Goal: Task Accomplishment & Management: Use online tool/utility

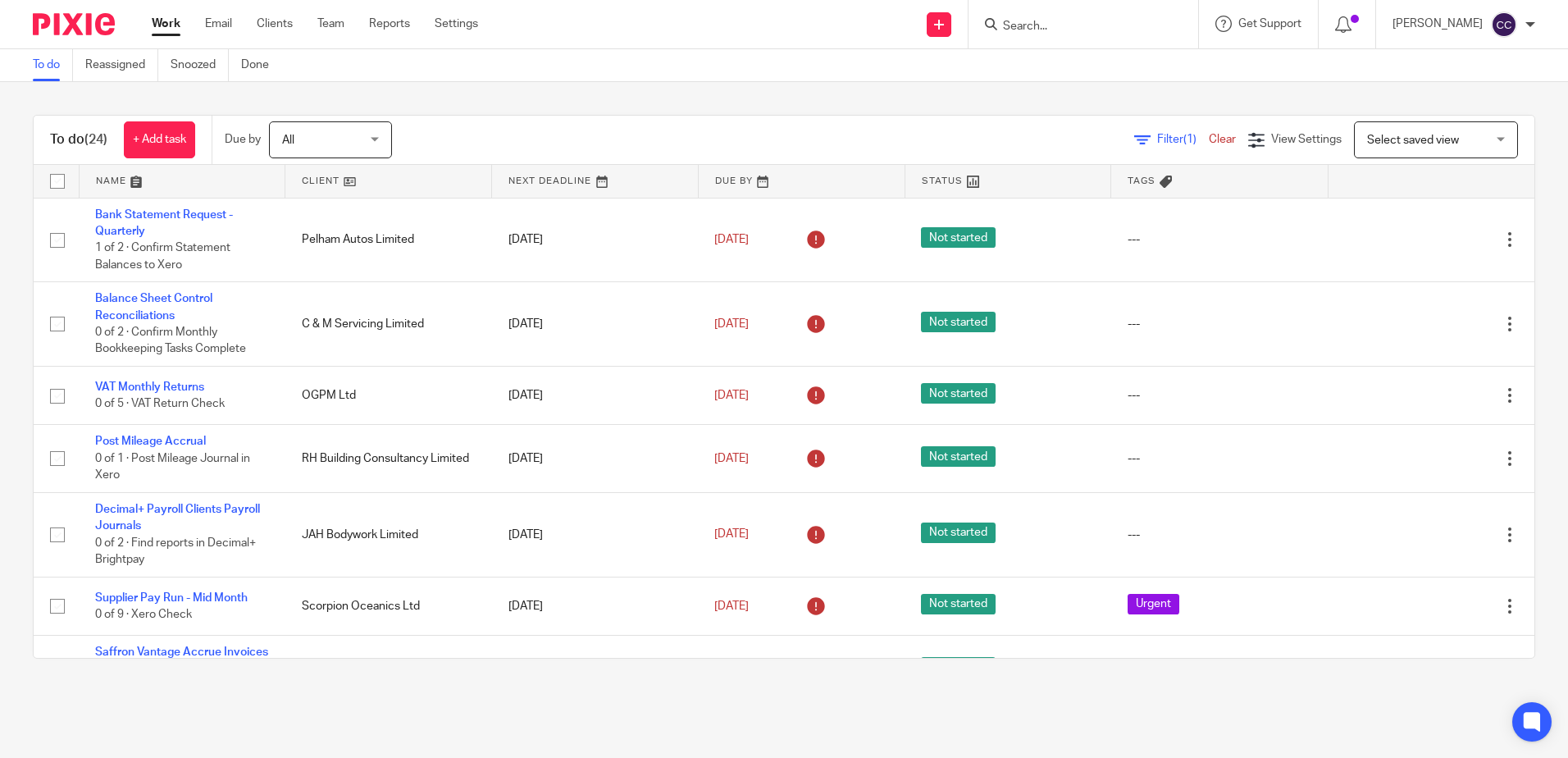
click at [310, 181] on link at bounding box center [388, 181] width 206 height 33
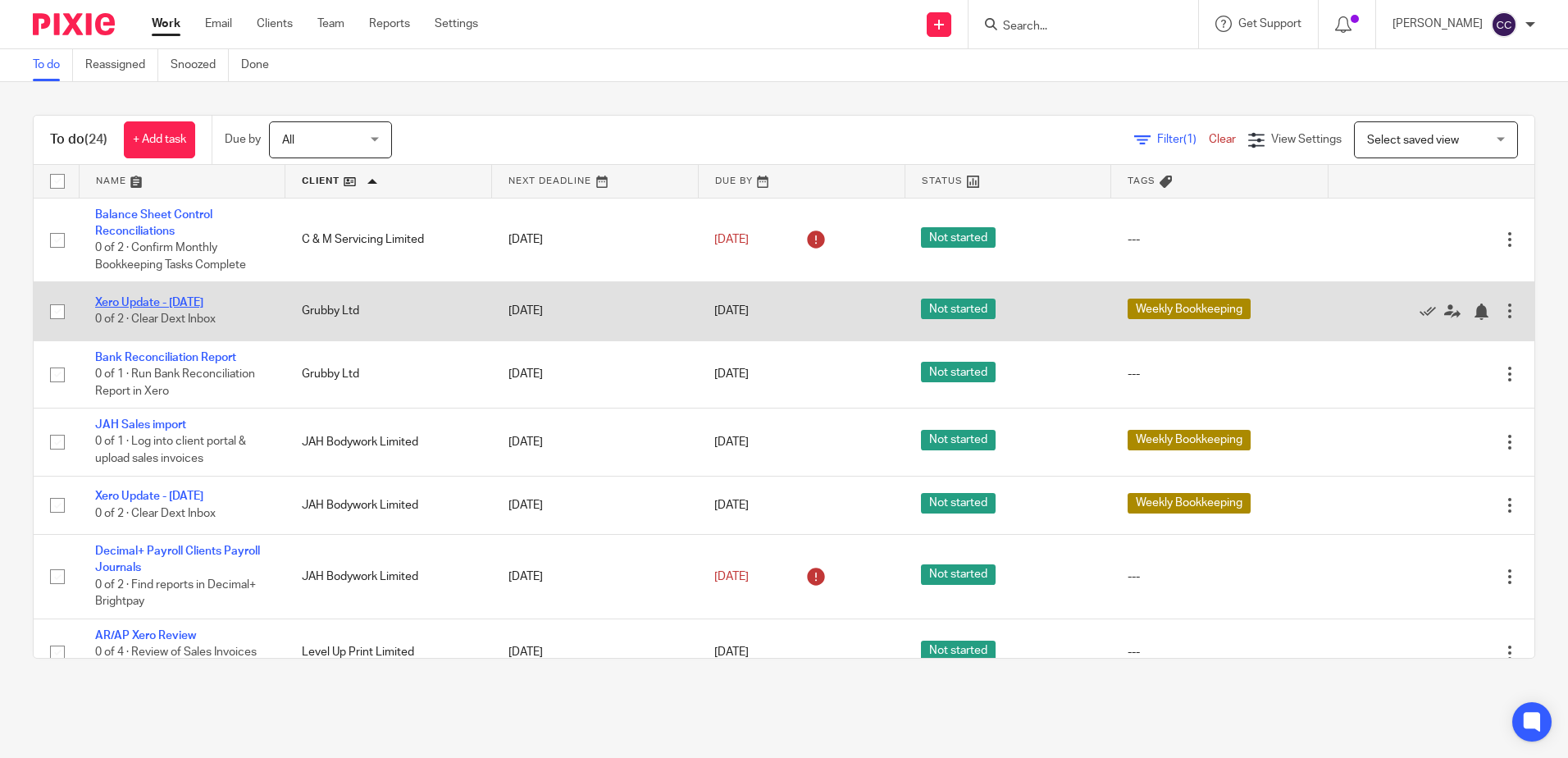
click at [151, 298] on link "Xero Update - [DATE]" at bounding box center [149, 302] width 108 height 12
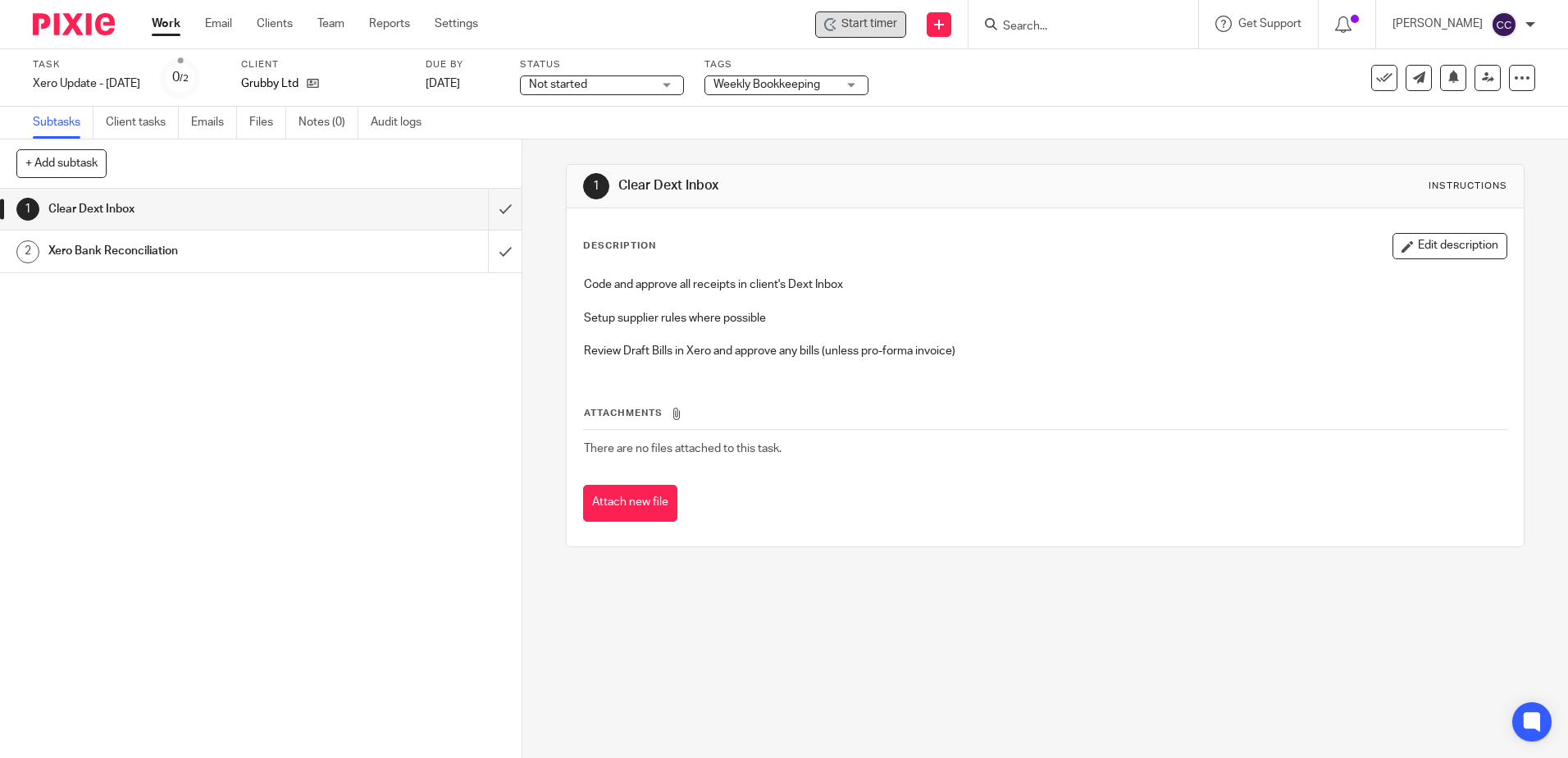
click at [880, 22] on span "Start timer" at bounding box center [869, 24] width 56 height 17
click at [885, 27] on span "Start timer" at bounding box center [869, 24] width 56 height 17
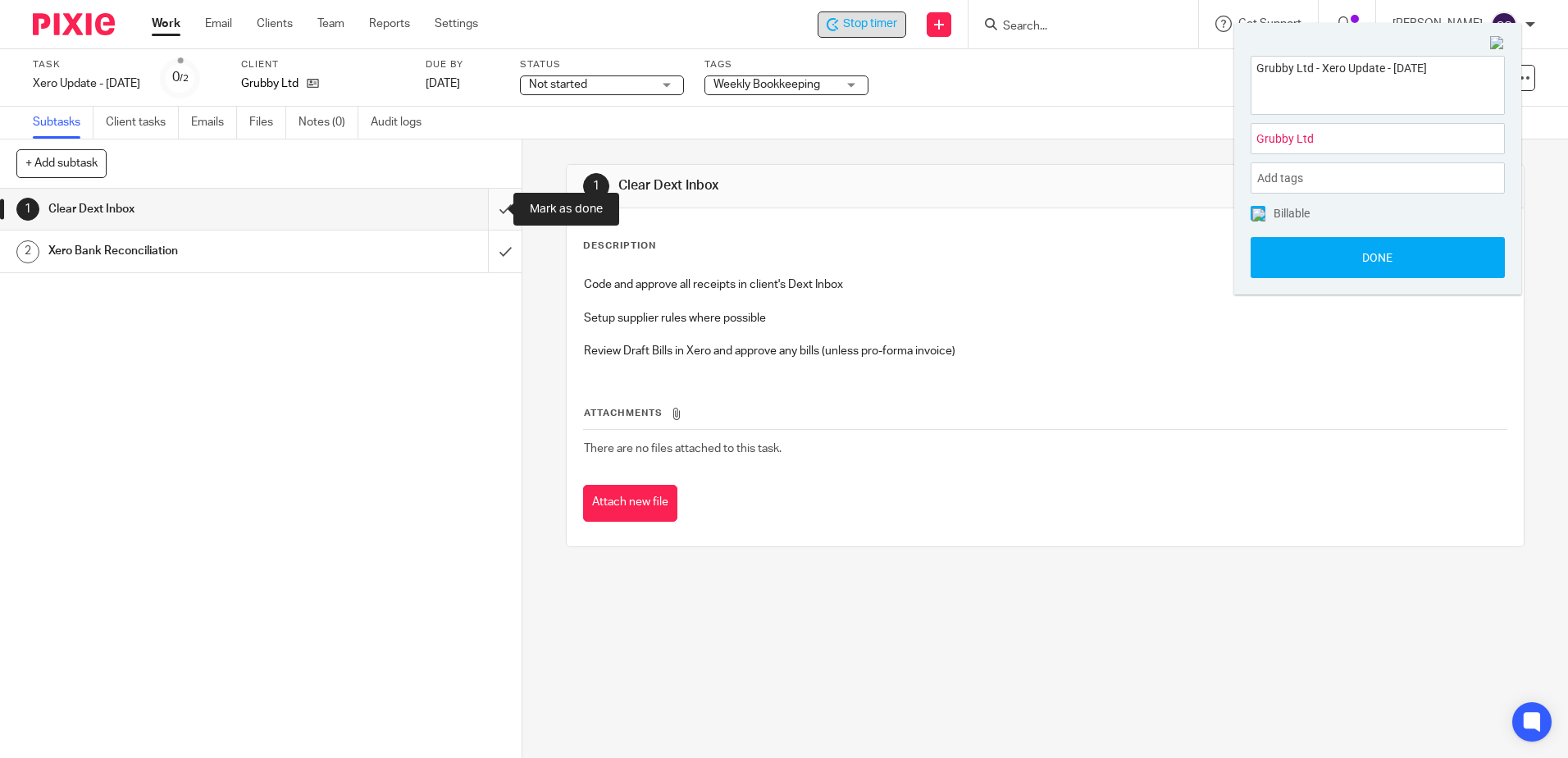
drag, startPoint x: 486, startPoint y: 207, endPoint x: 479, endPoint y: 226, distance: 20.2
click at [486, 209] on input "submit" at bounding box center [260, 209] width 521 height 41
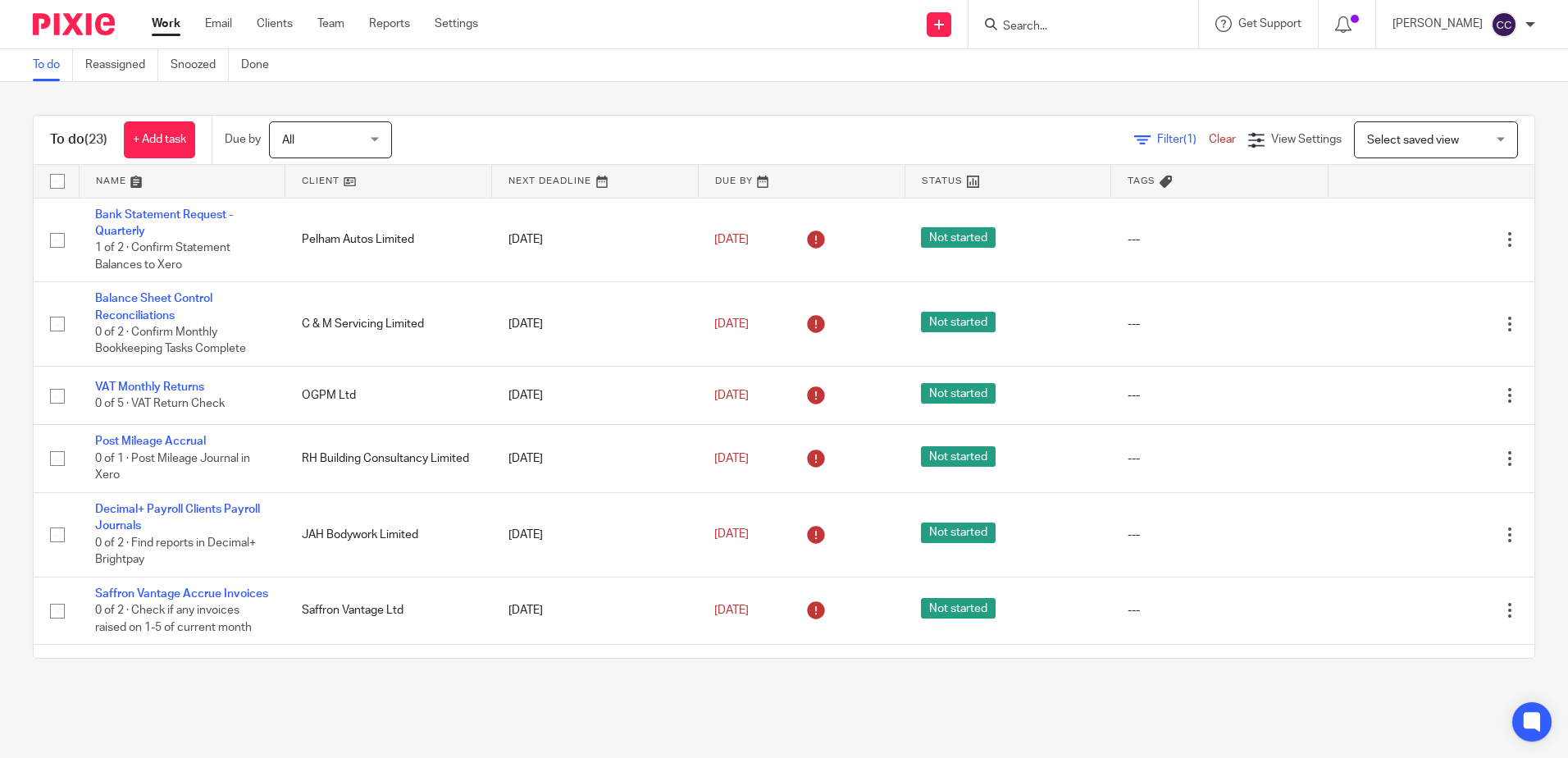
click at [314, 181] on link at bounding box center [388, 181] width 206 height 33
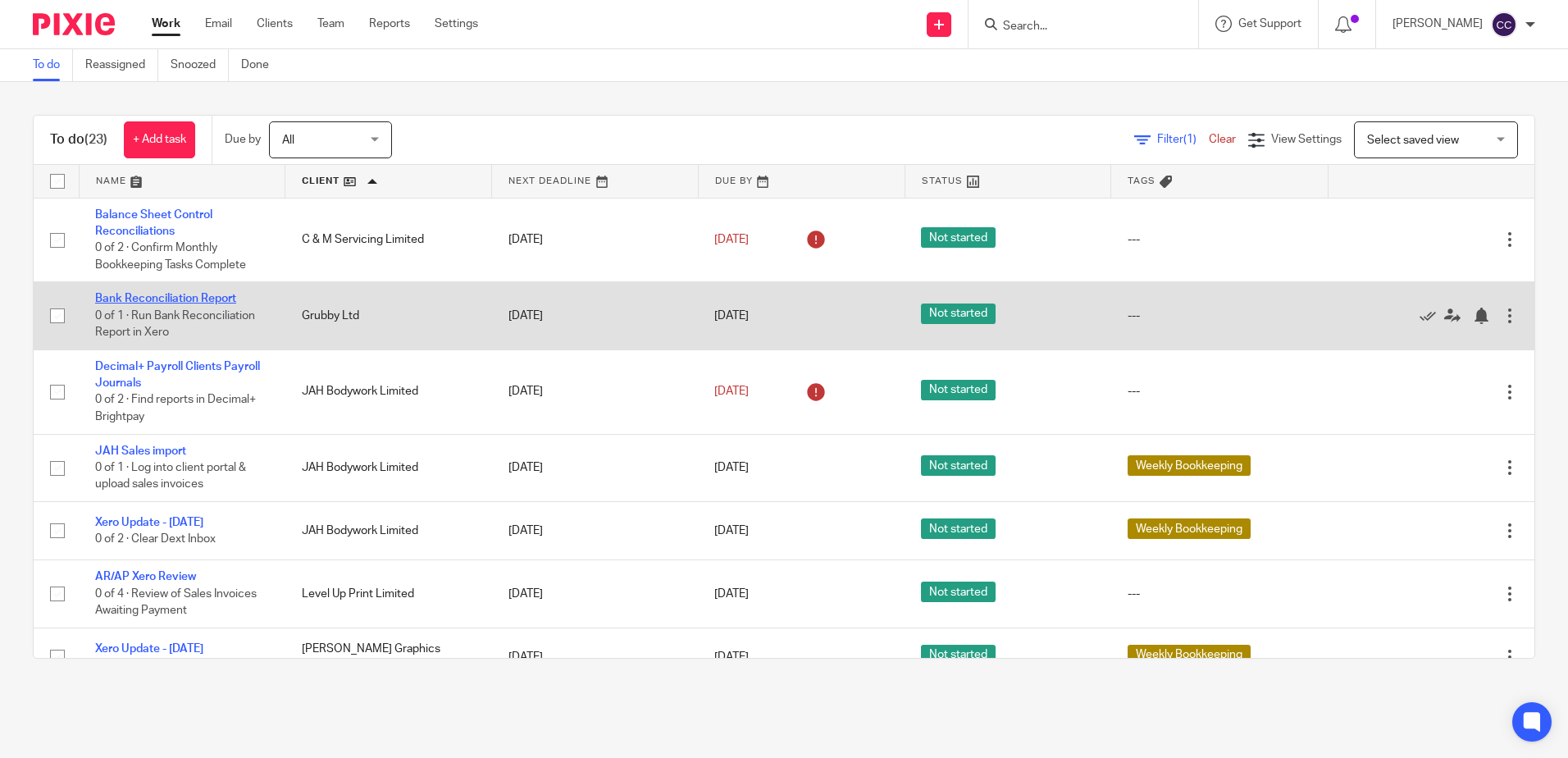
click at [183, 295] on link "Bank Reconciliation Report" at bounding box center [165, 298] width 141 height 12
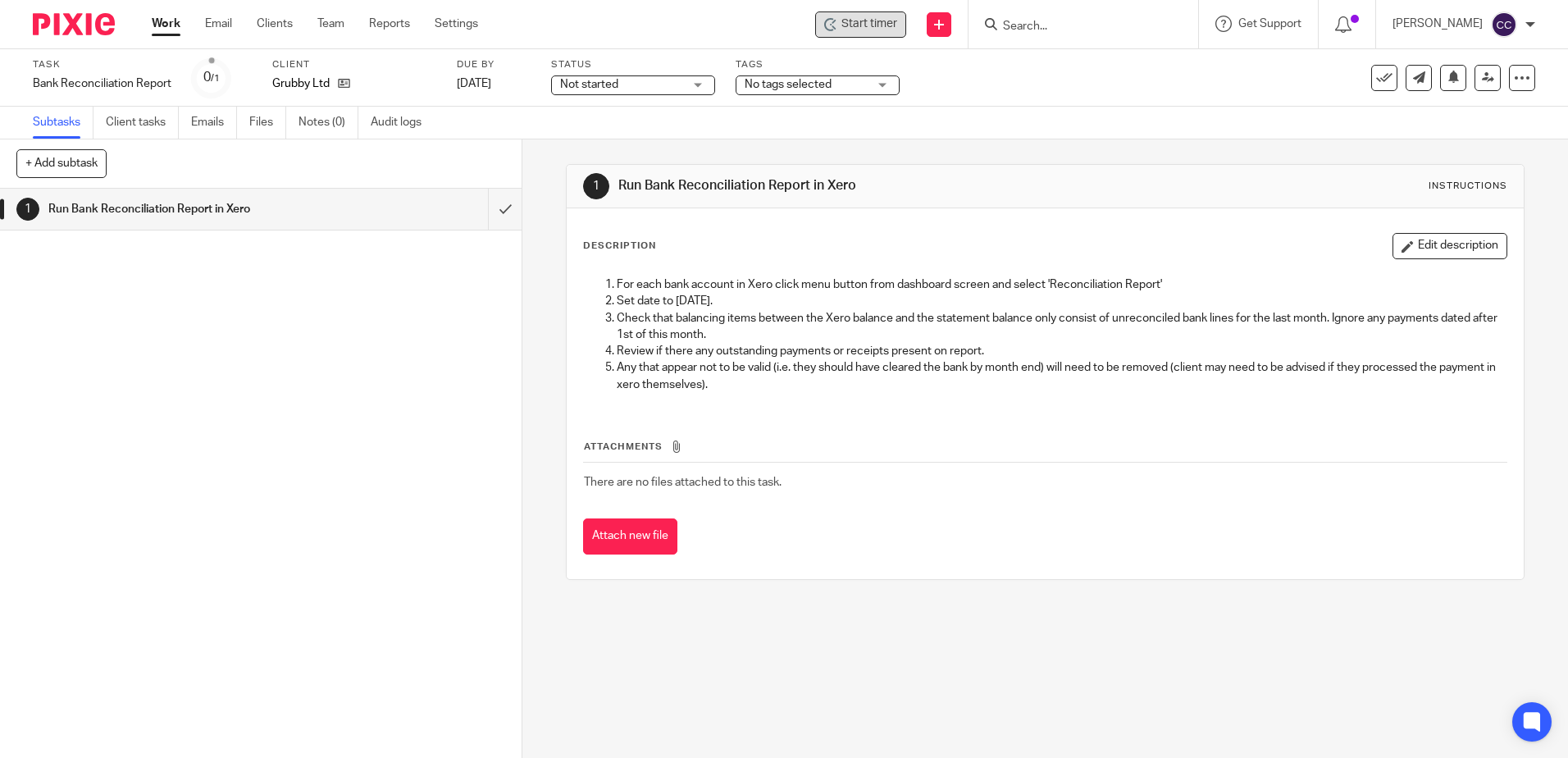
click at [901, 35] on div "Start timer" at bounding box center [861, 25] width 91 height 27
click at [870, 27] on span "Start timer" at bounding box center [869, 24] width 56 height 17
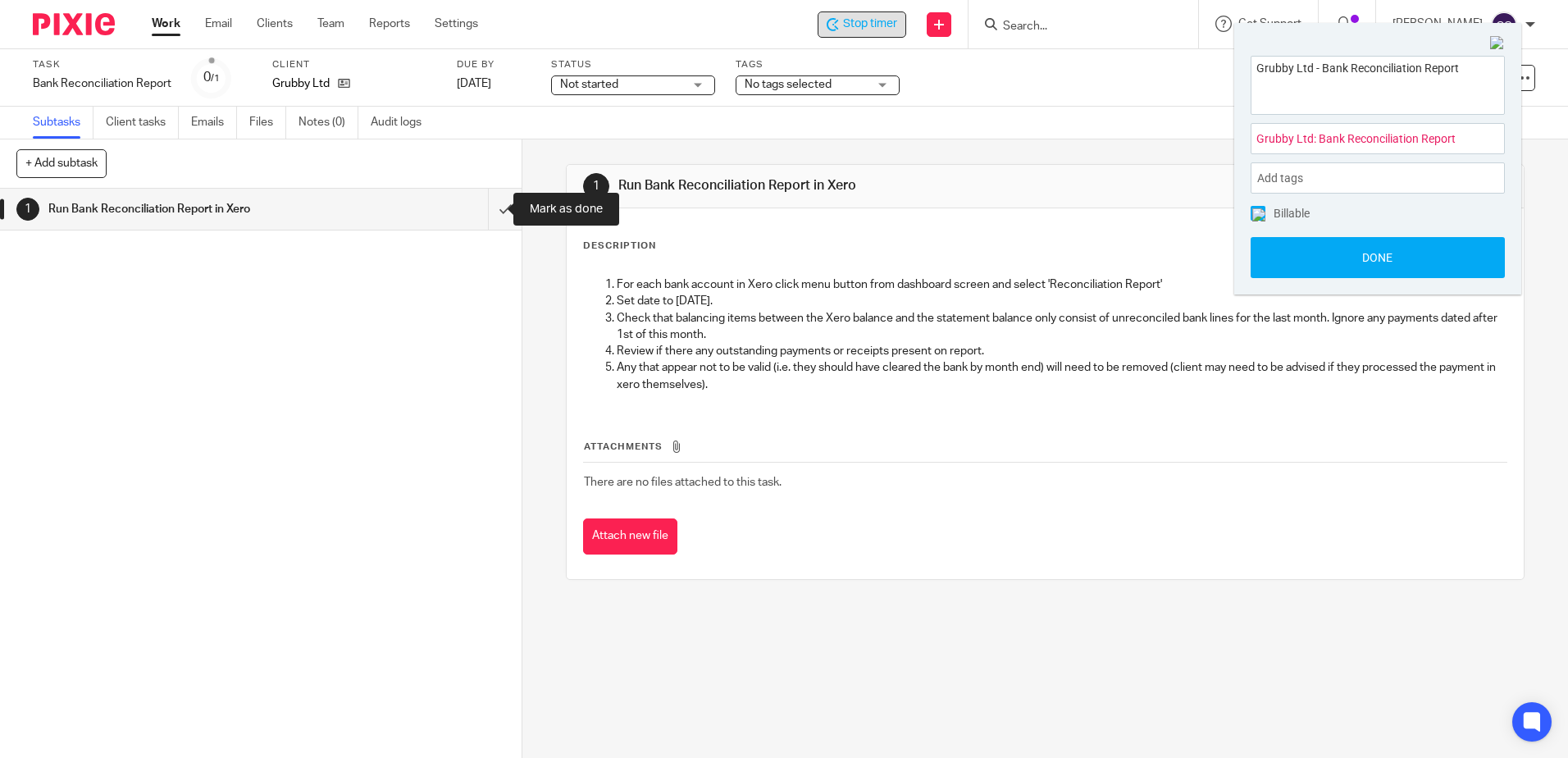
drag, startPoint x: 483, startPoint y: 213, endPoint x: 468, endPoint y: 205, distance: 17.0
click at [483, 213] on input "submit" at bounding box center [260, 209] width 521 height 41
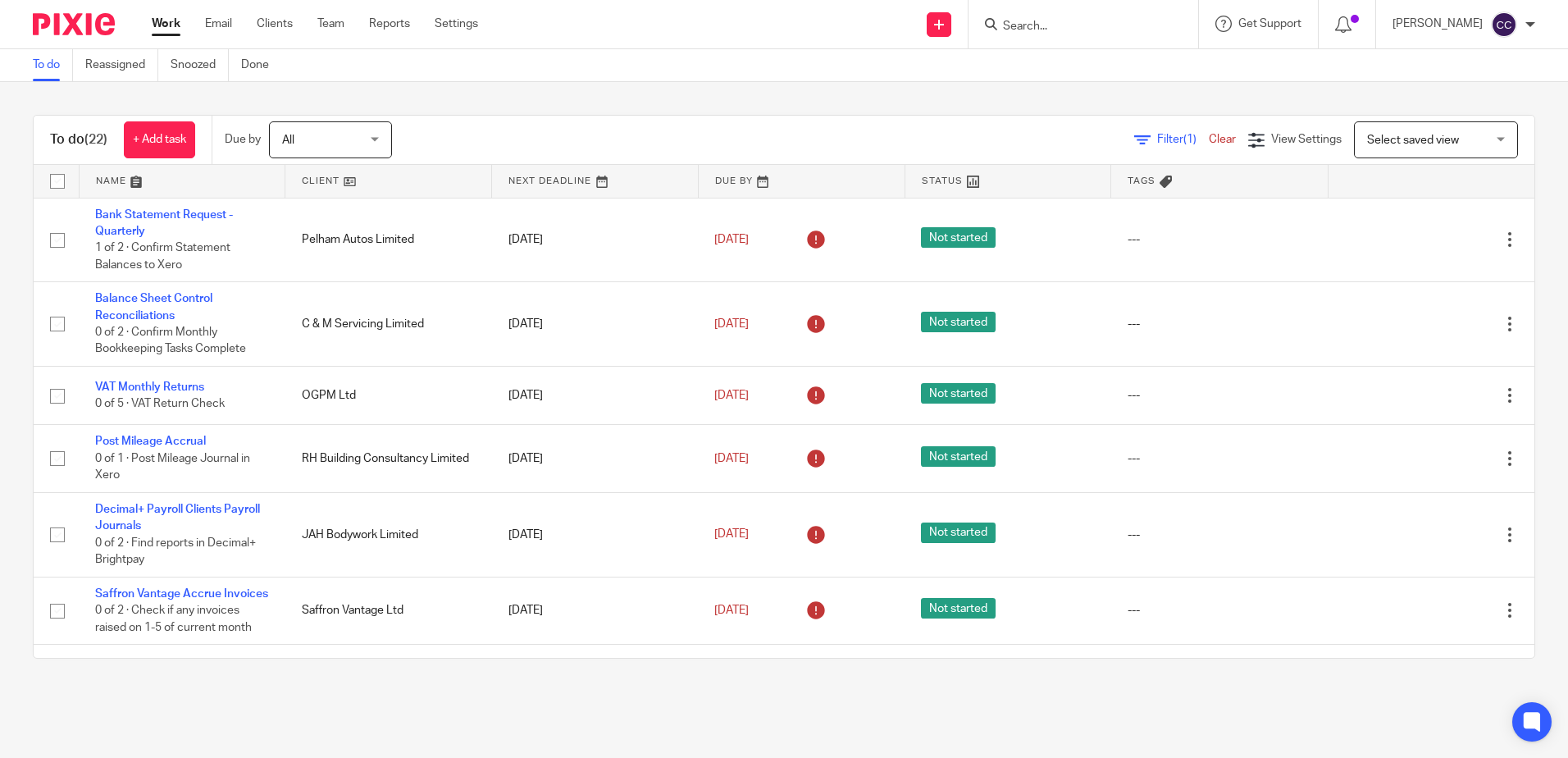
click at [317, 182] on link at bounding box center [388, 181] width 206 height 33
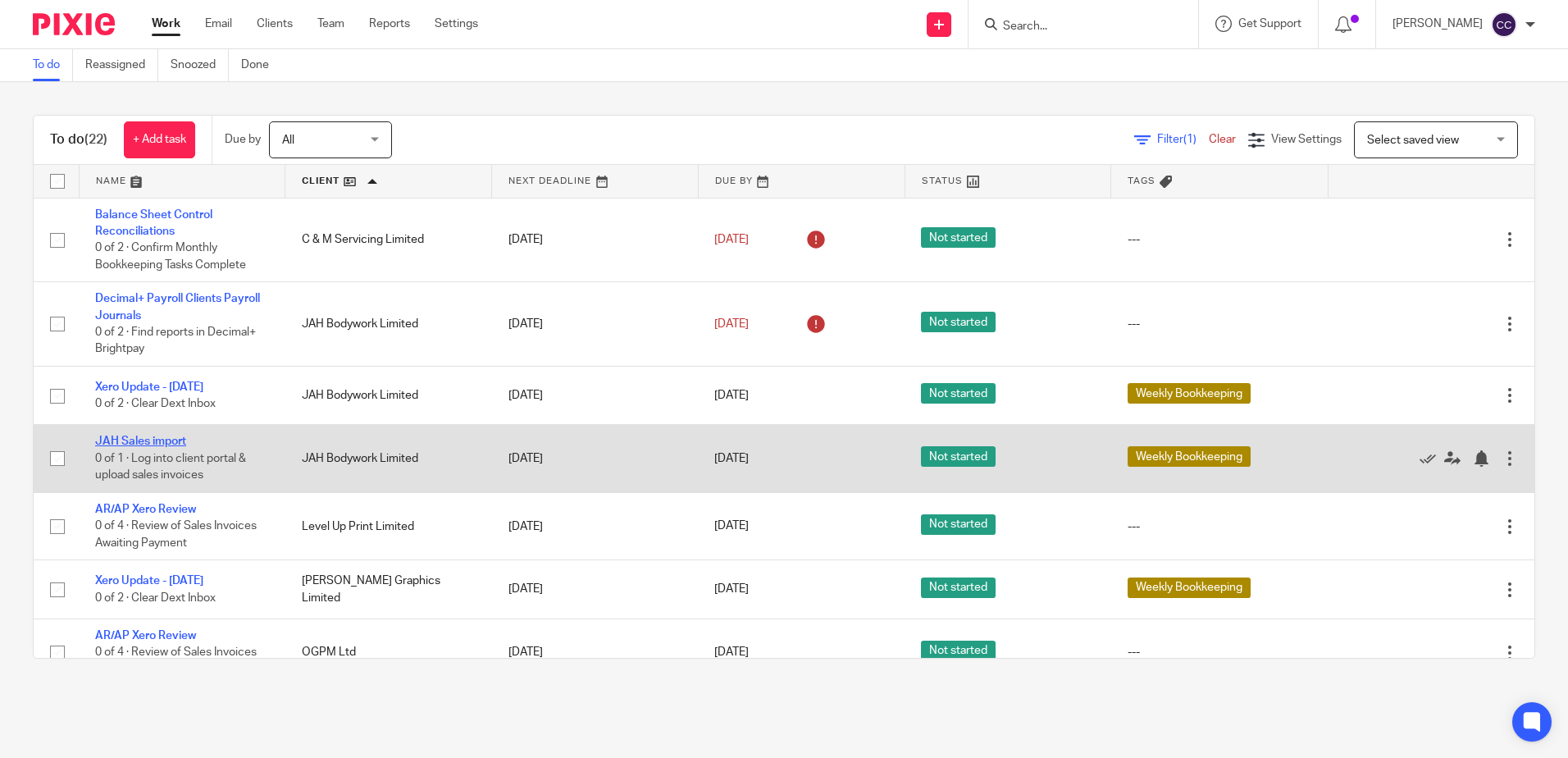
click at [168, 440] on link "JAH Sales import" at bounding box center [140, 441] width 91 height 12
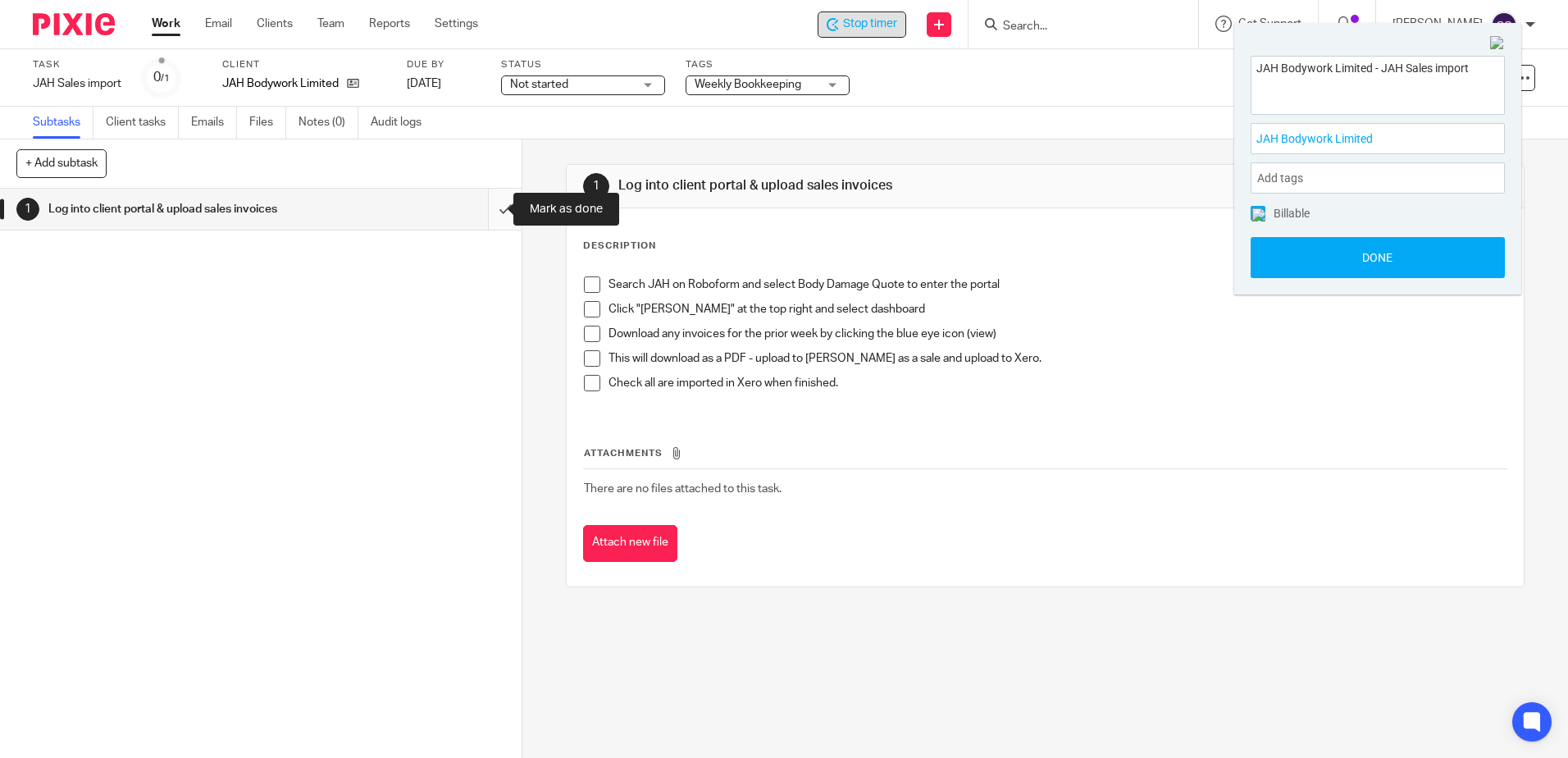
click at [484, 209] on input "submit" at bounding box center [260, 209] width 521 height 41
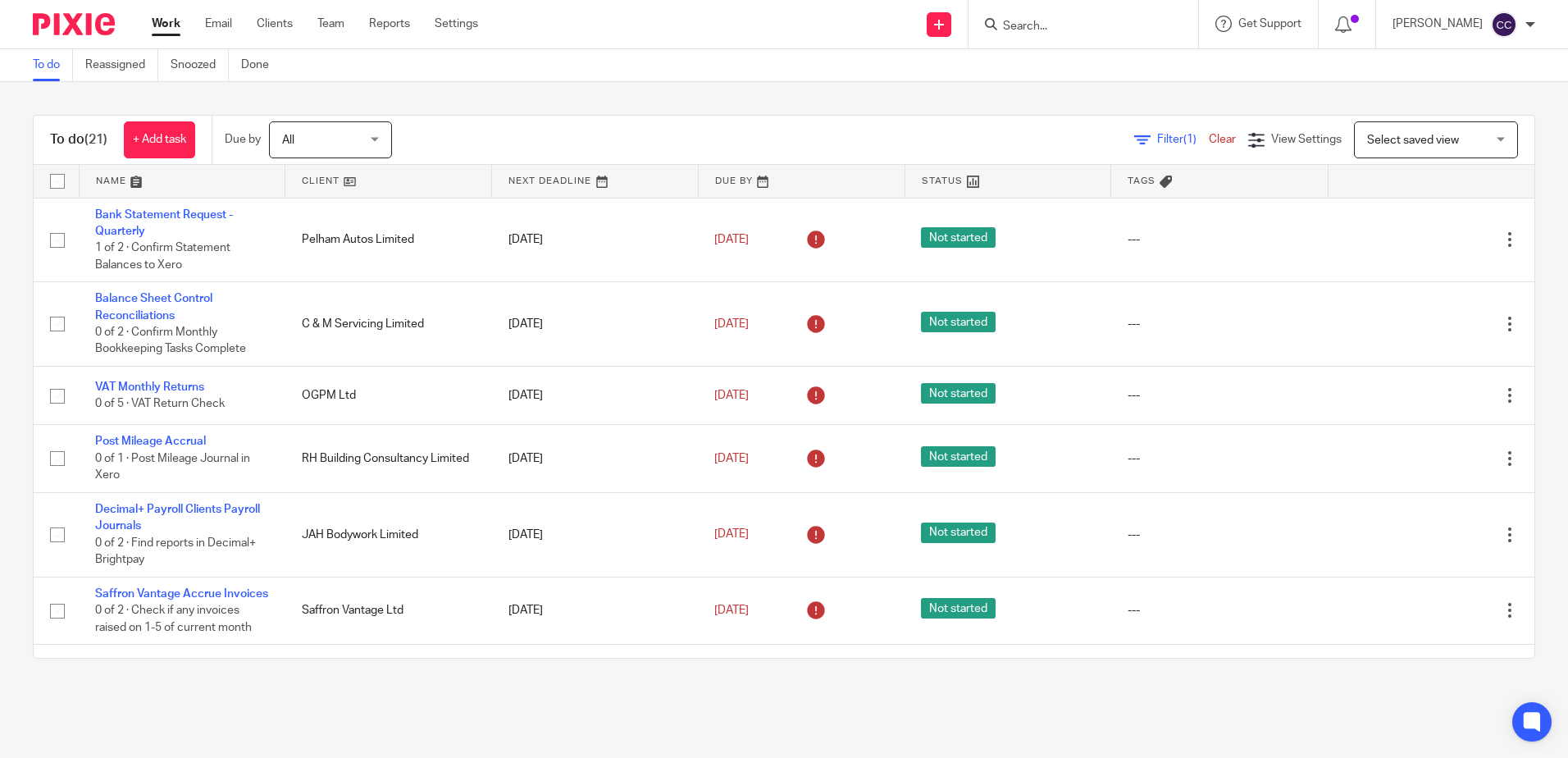
click at [325, 178] on link at bounding box center [388, 181] width 206 height 33
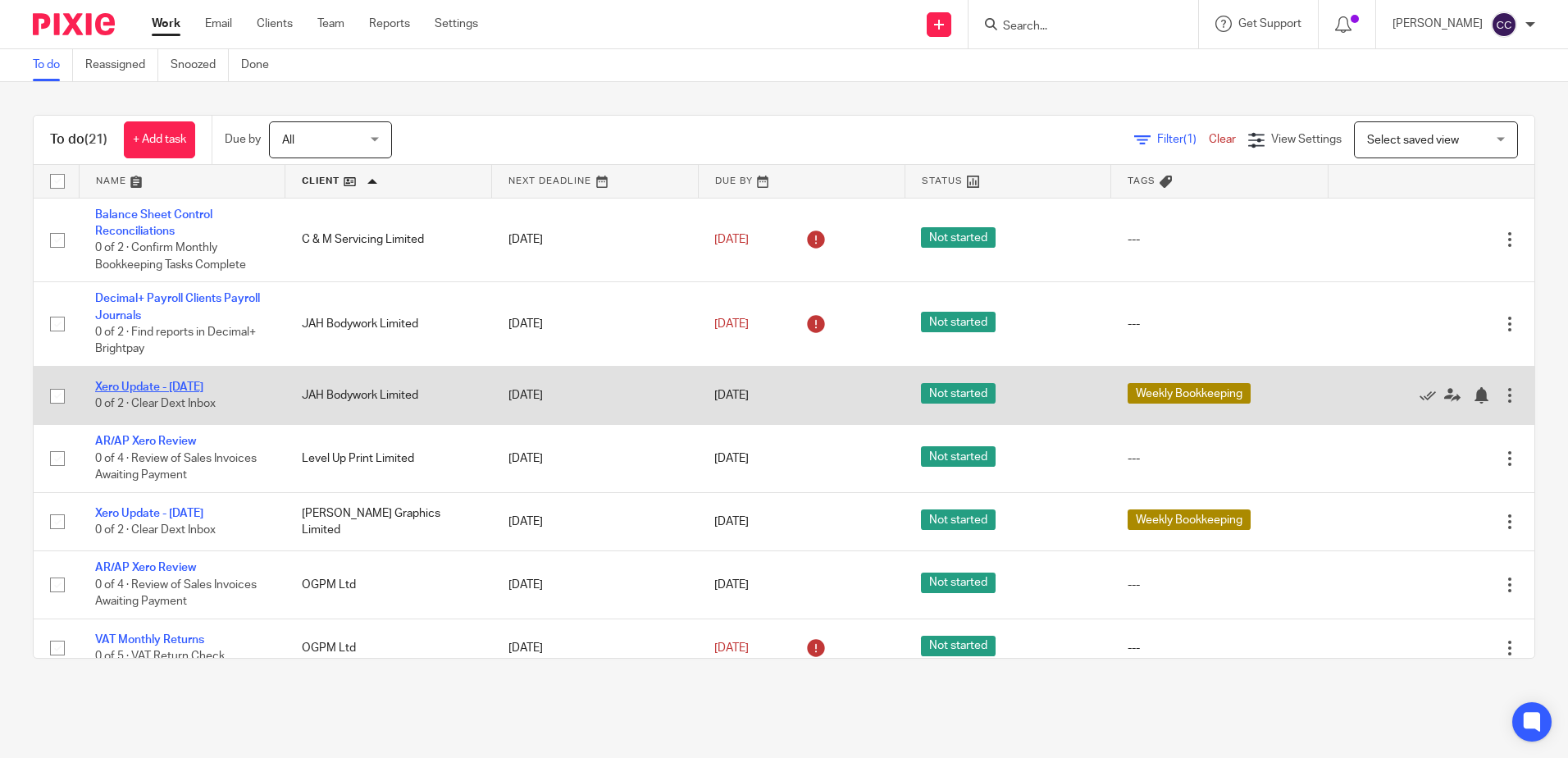
click at [133, 384] on link "Xero Update - [DATE]" at bounding box center [149, 387] width 108 height 12
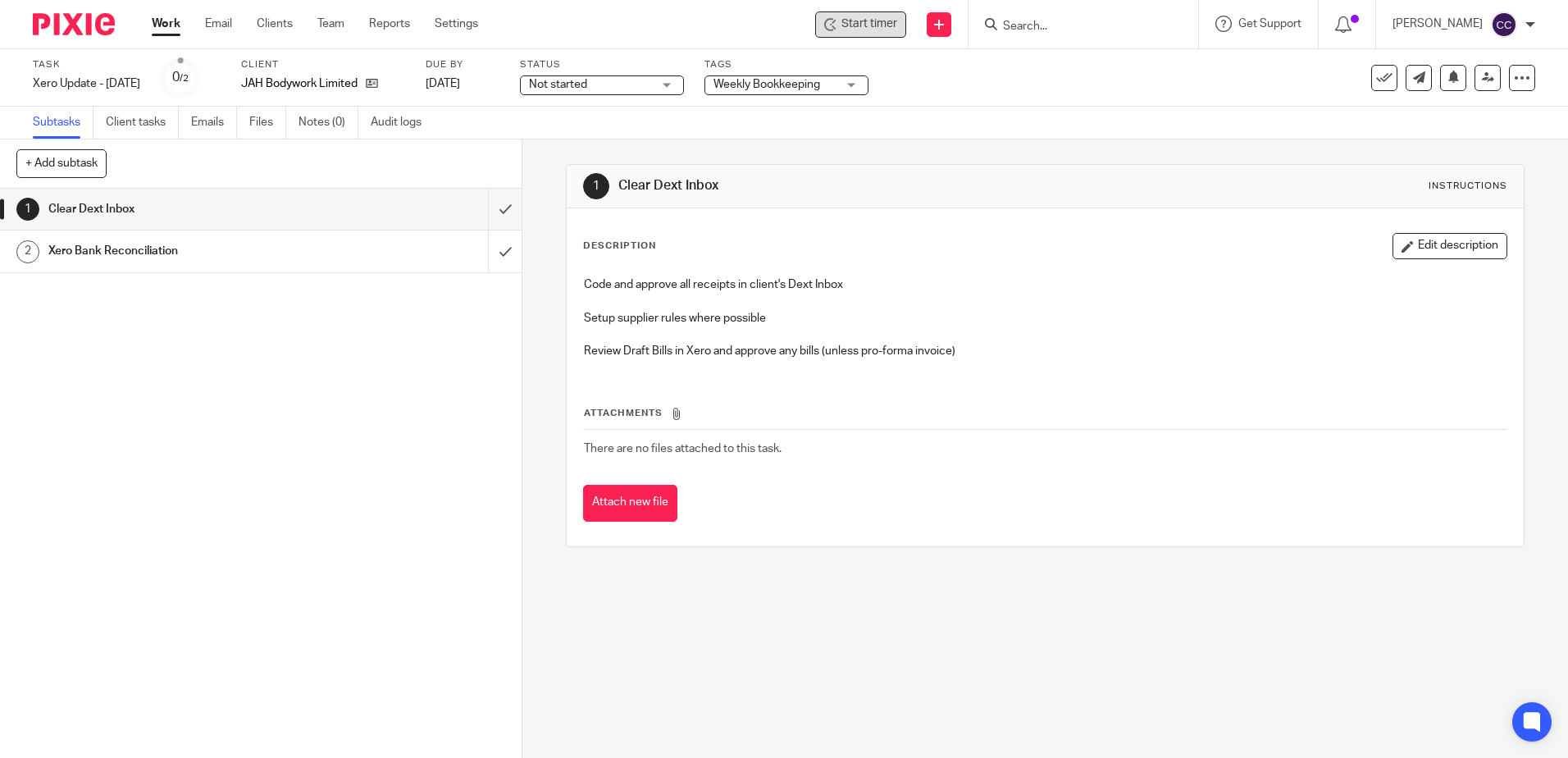
click at [869, 23] on span "Start timer" at bounding box center [869, 24] width 56 height 17
click at [890, 24] on span "Start timer" at bounding box center [869, 24] width 56 height 17
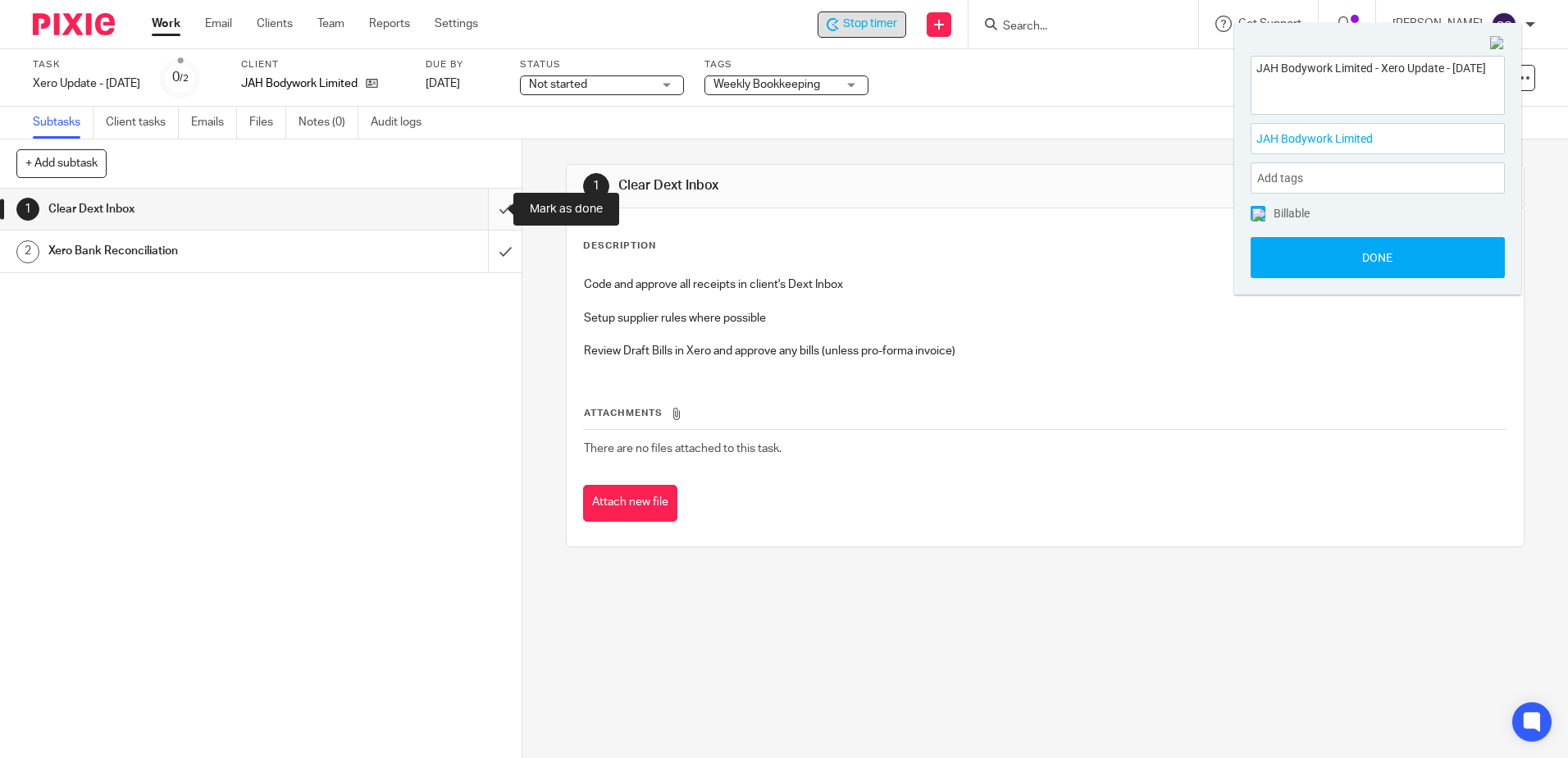
click at [483, 209] on input "submit" at bounding box center [260, 209] width 521 height 41
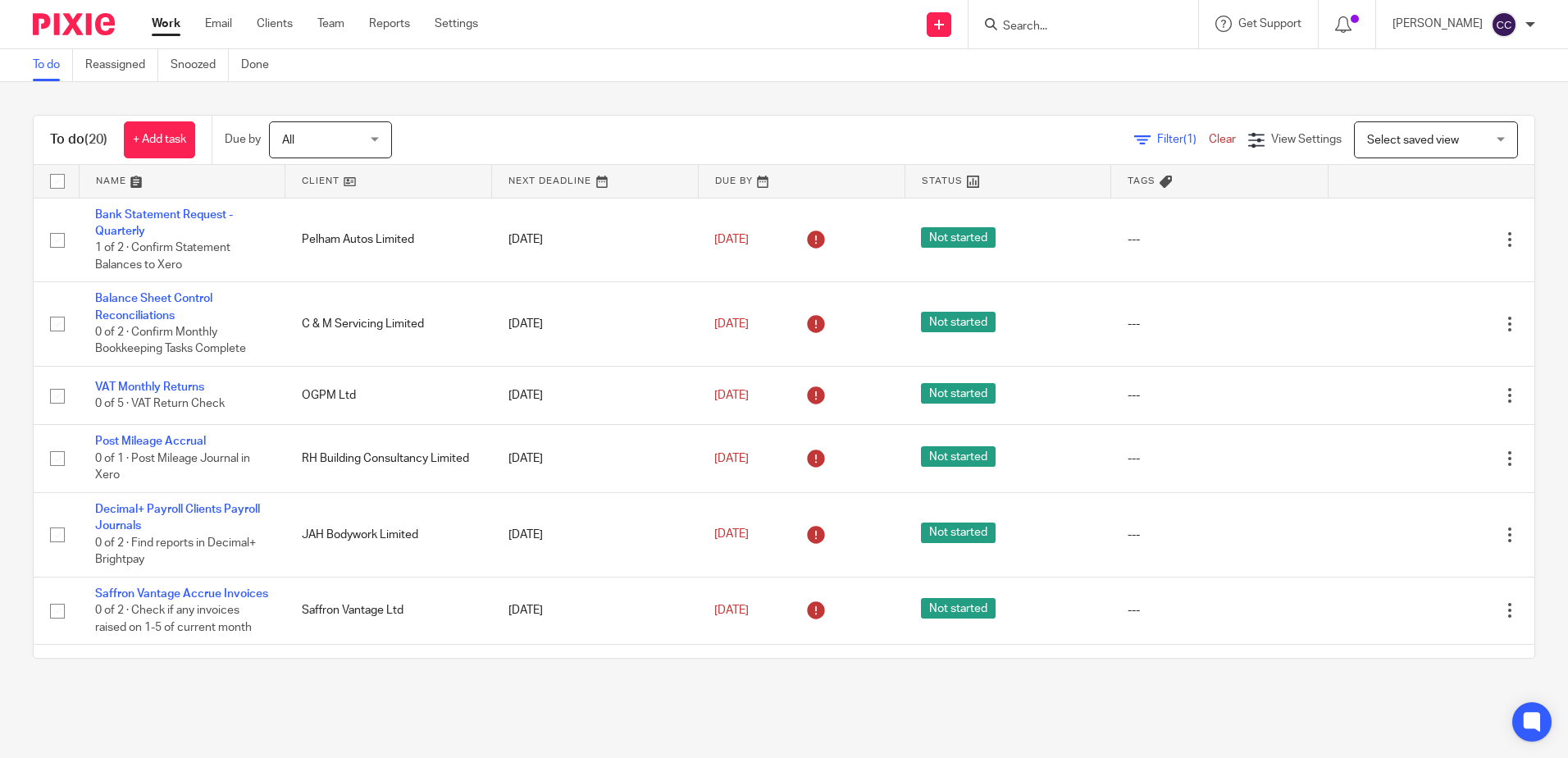
click at [315, 181] on link at bounding box center [388, 181] width 206 height 33
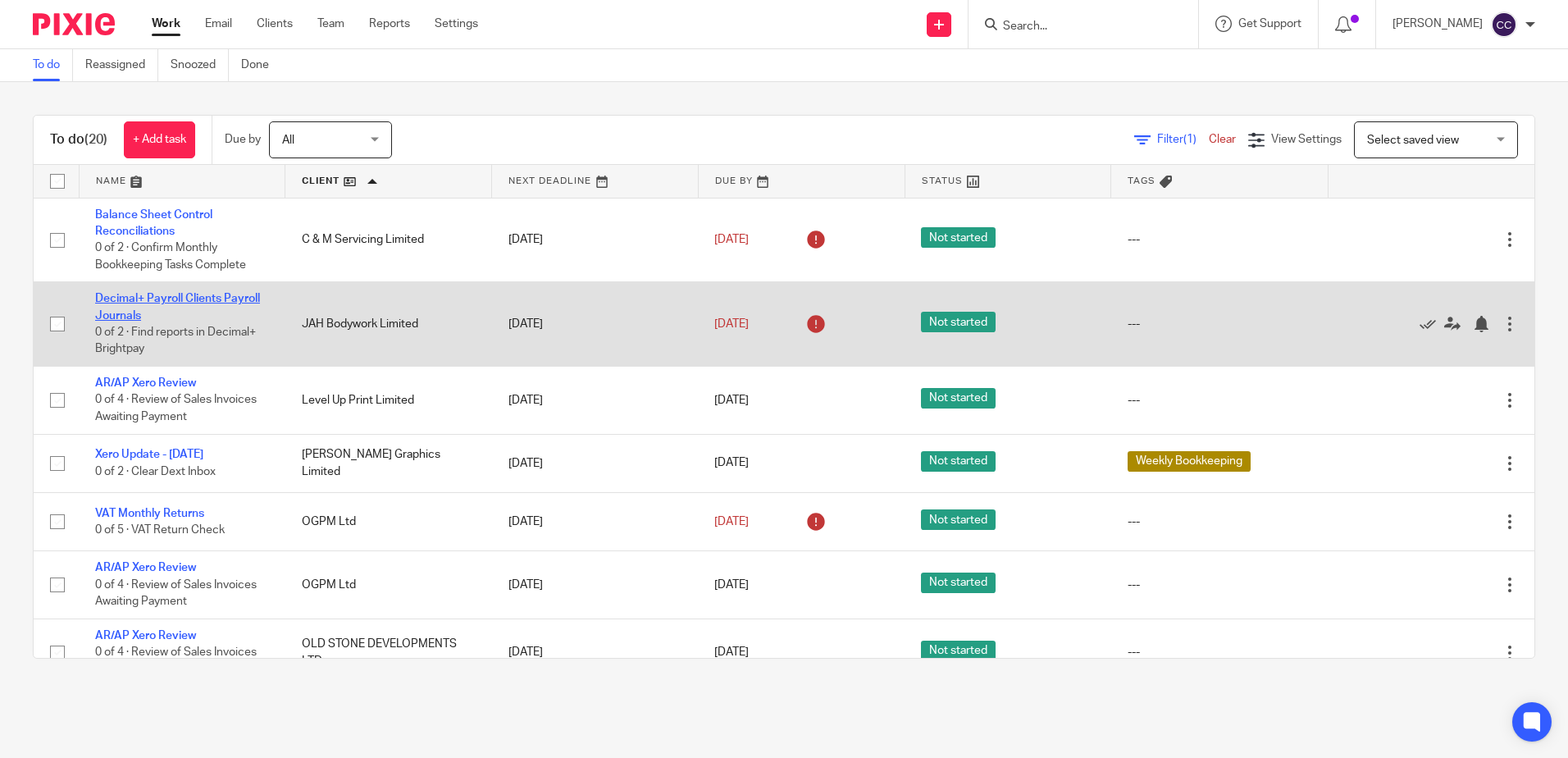
click at [190, 295] on link "Decimal+ Payroll Clients Payroll Journals" at bounding box center [177, 306] width 165 height 27
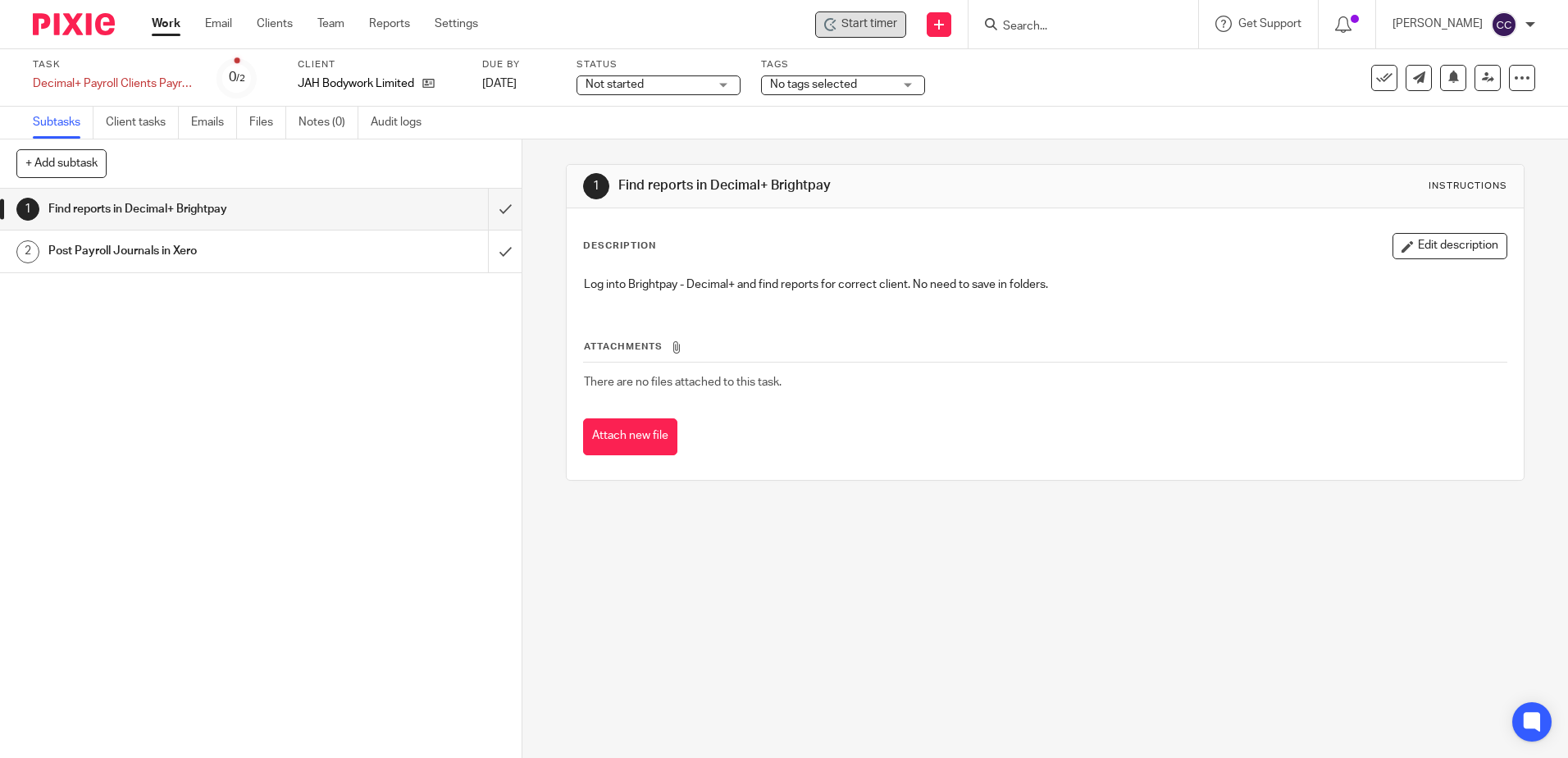
click at [897, 27] on span "Start timer" at bounding box center [869, 24] width 56 height 17
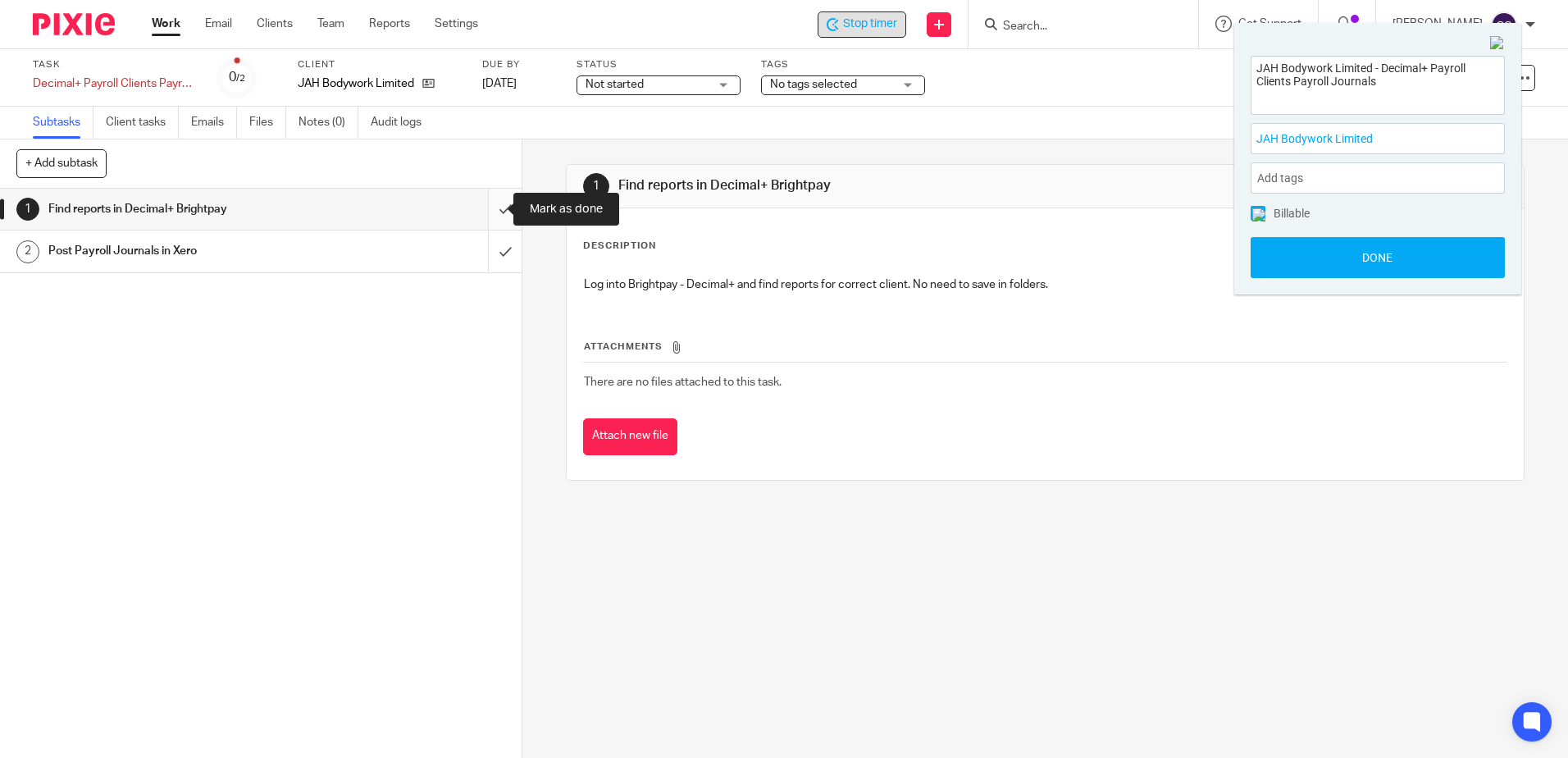
drag, startPoint x: 492, startPoint y: 206, endPoint x: 490, endPoint y: 228, distance: 22.1
click at [492, 206] on input "submit" at bounding box center [260, 209] width 521 height 41
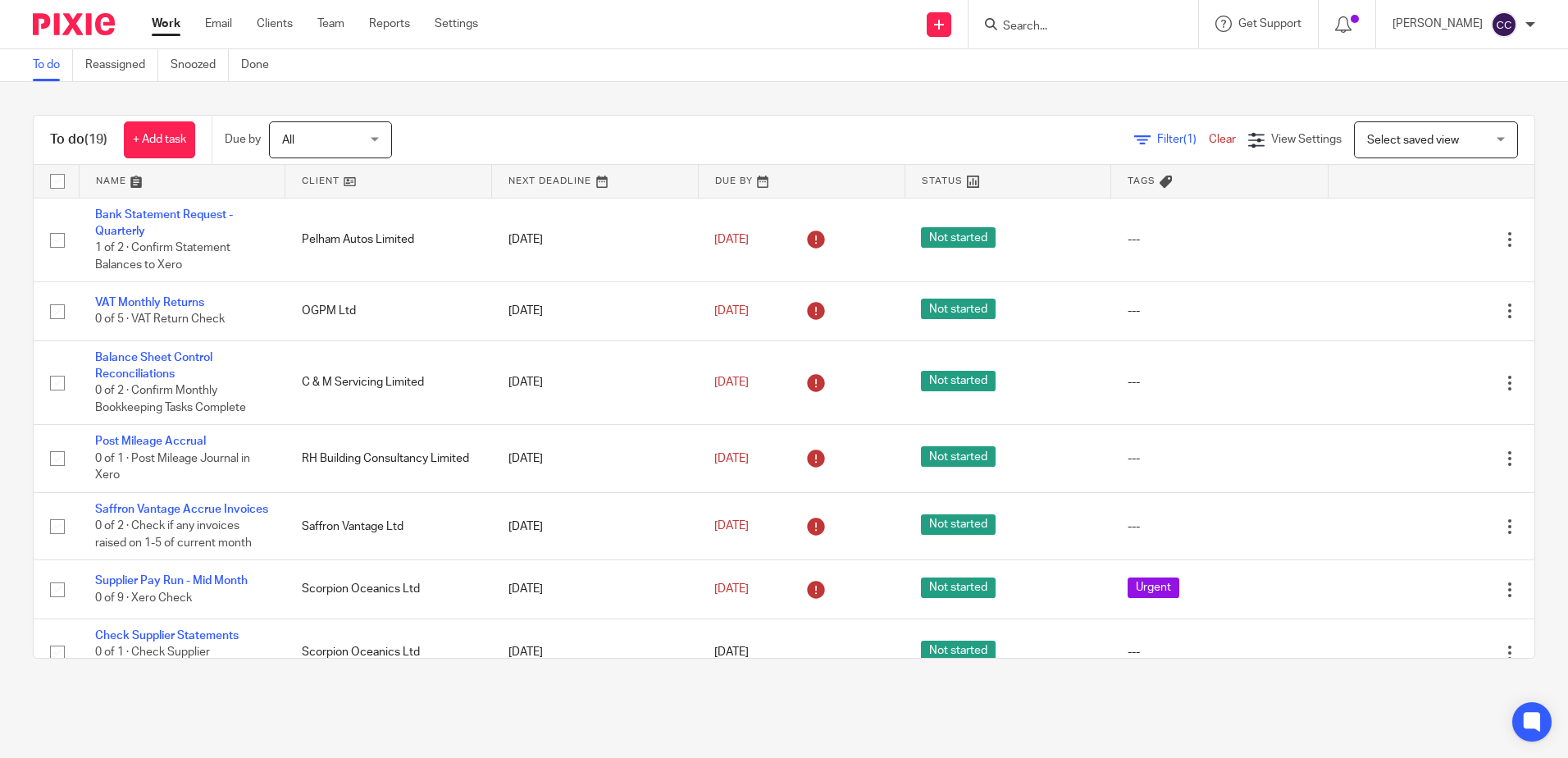
click at [317, 180] on link at bounding box center [388, 181] width 206 height 33
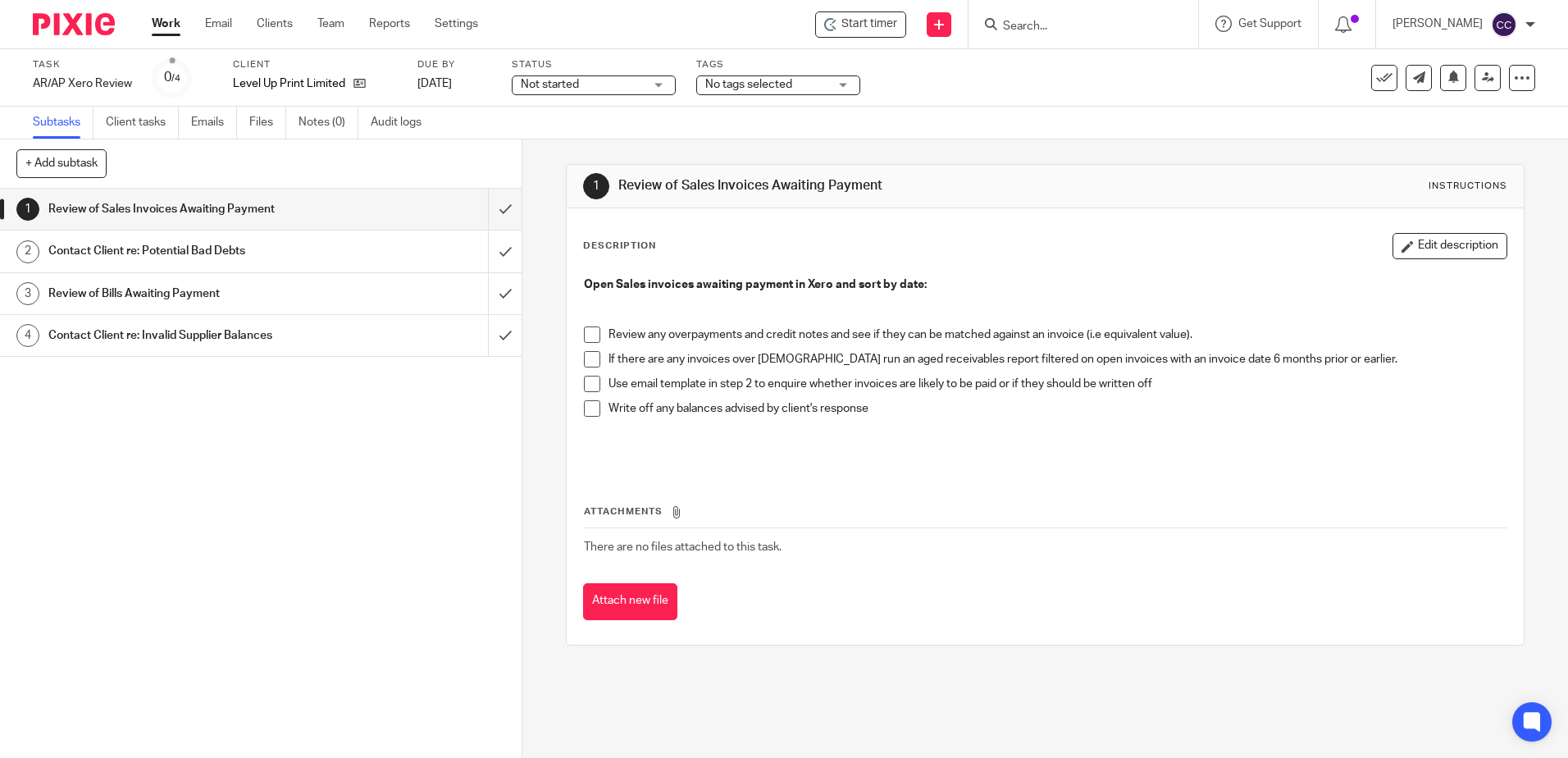
click at [889, 30] on span "Start timer" at bounding box center [869, 24] width 56 height 17
click at [884, 26] on span "Start timer" at bounding box center [869, 24] width 56 height 17
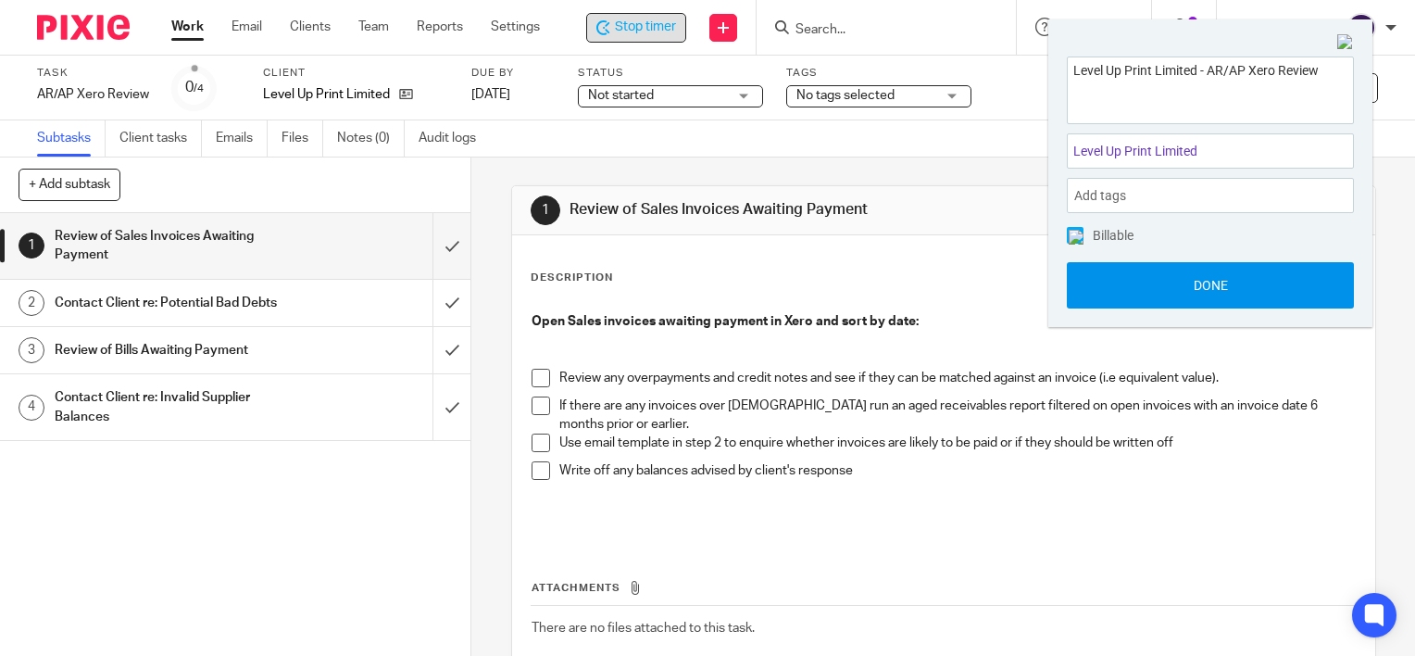
click at [1191, 285] on button "Done" at bounding box center [1210, 285] width 287 height 46
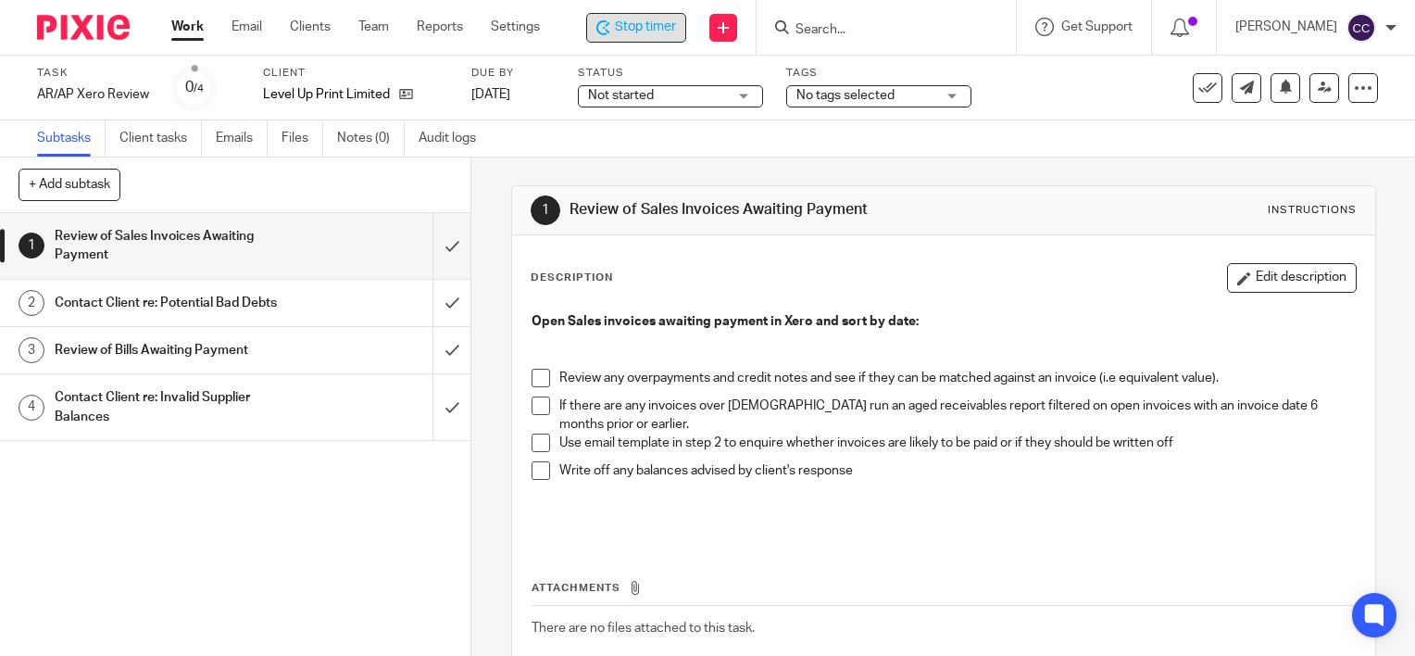
click at [536, 377] on span at bounding box center [541, 378] width 19 height 19
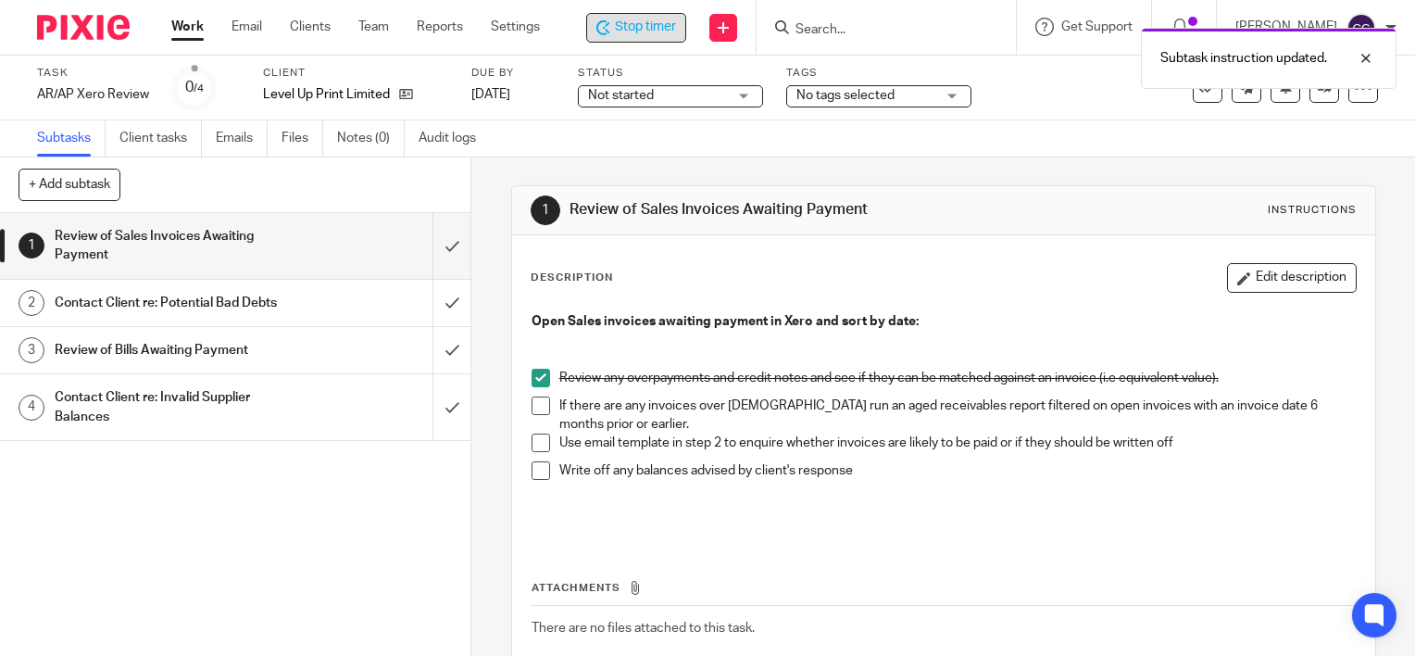
click at [534, 411] on span at bounding box center [541, 405] width 19 height 19
click at [534, 445] on span at bounding box center [541, 443] width 19 height 19
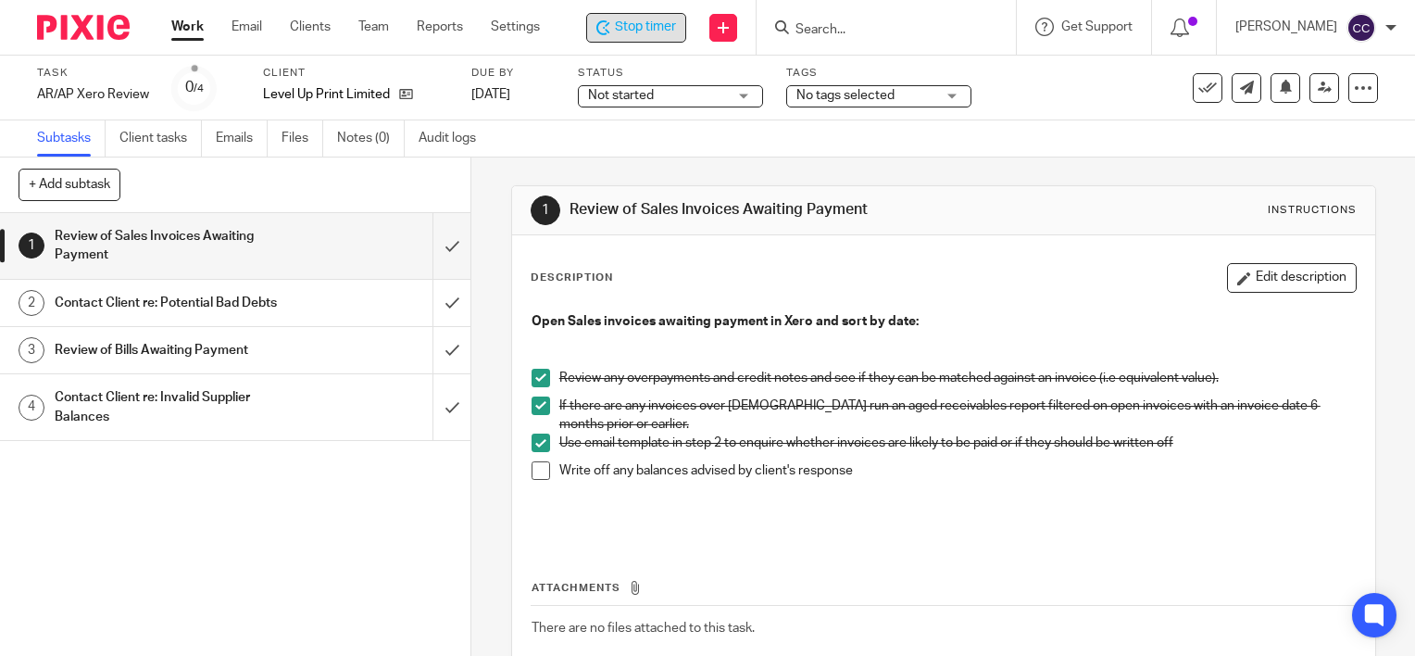
click at [316, 295] on div "Contact Client re: Potential Bad Debts" at bounding box center [235, 303] width 360 height 28
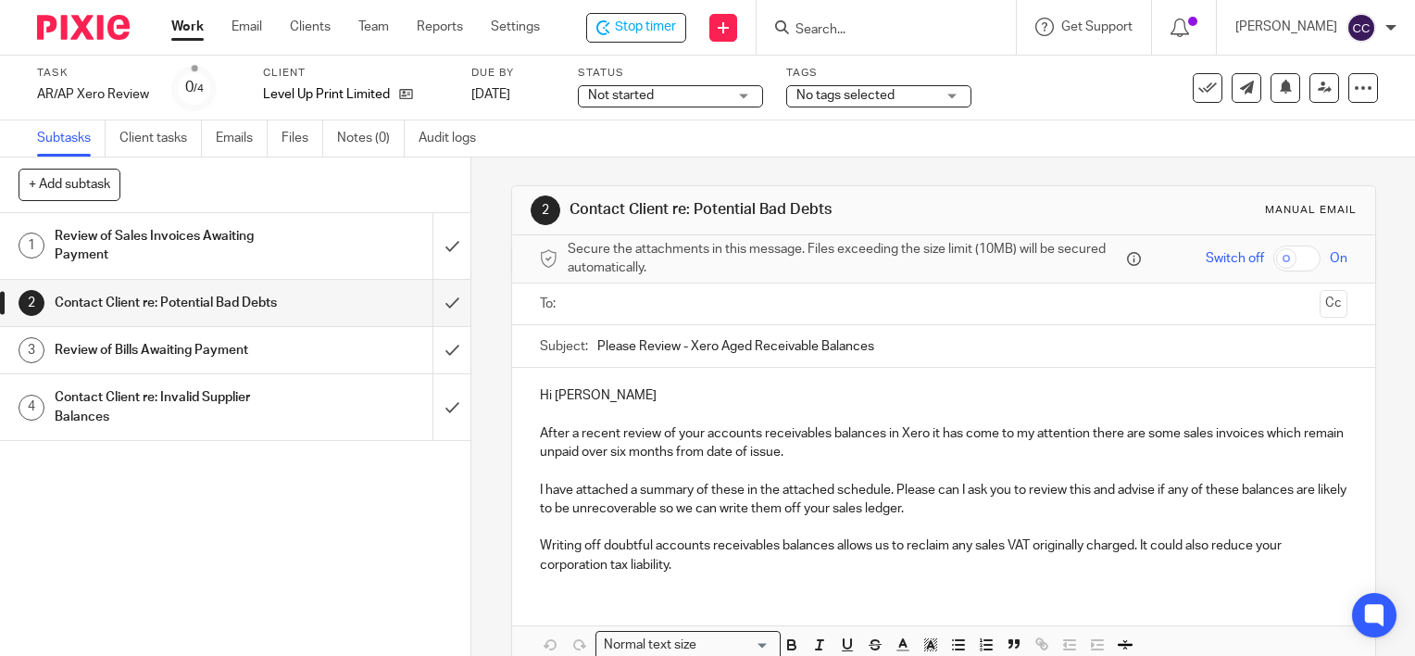
click at [597, 302] on input "text" at bounding box center [942, 304] width 737 height 21
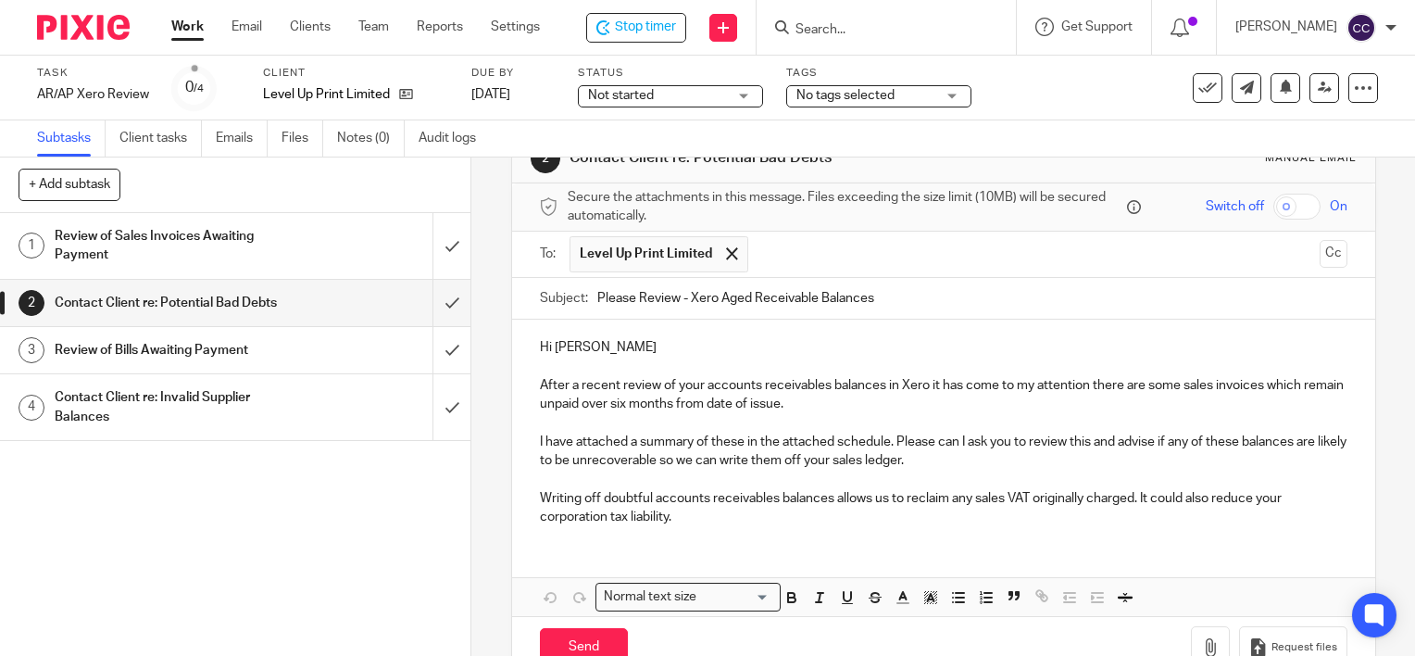
scroll to position [99, 0]
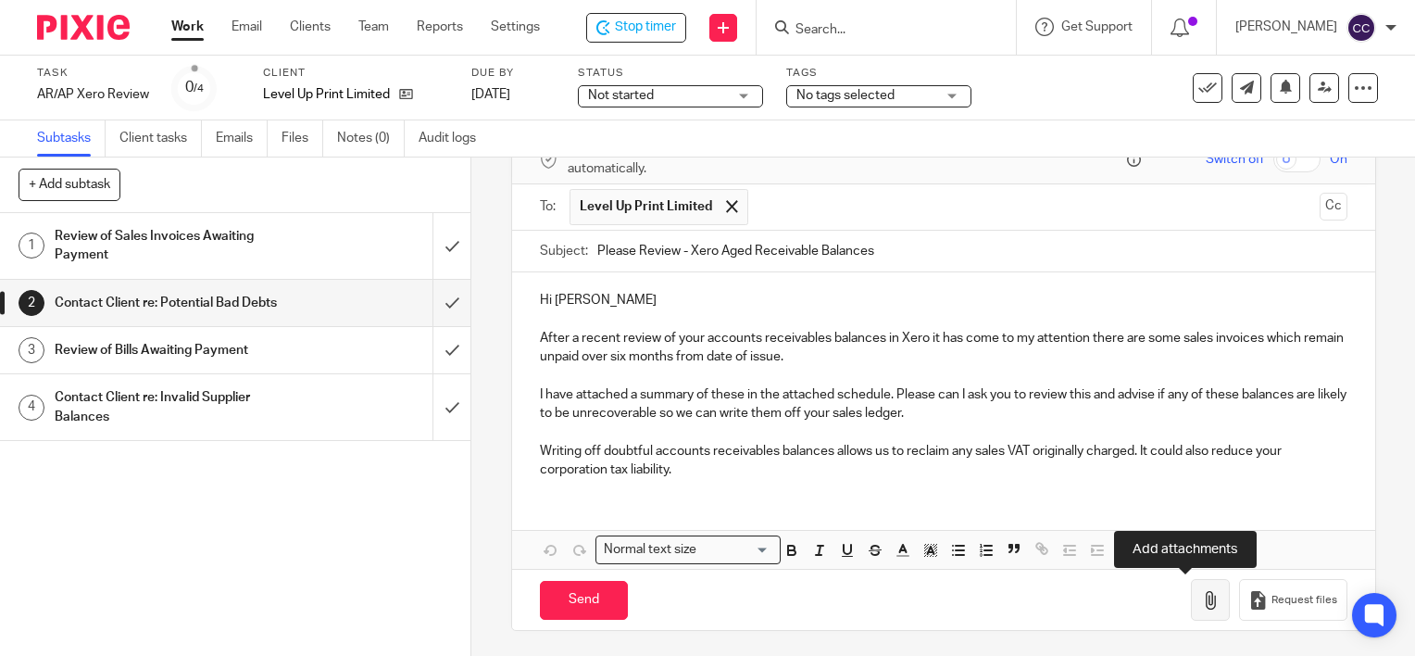
click at [1191, 594] on button "button" at bounding box center [1210, 600] width 39 height 42
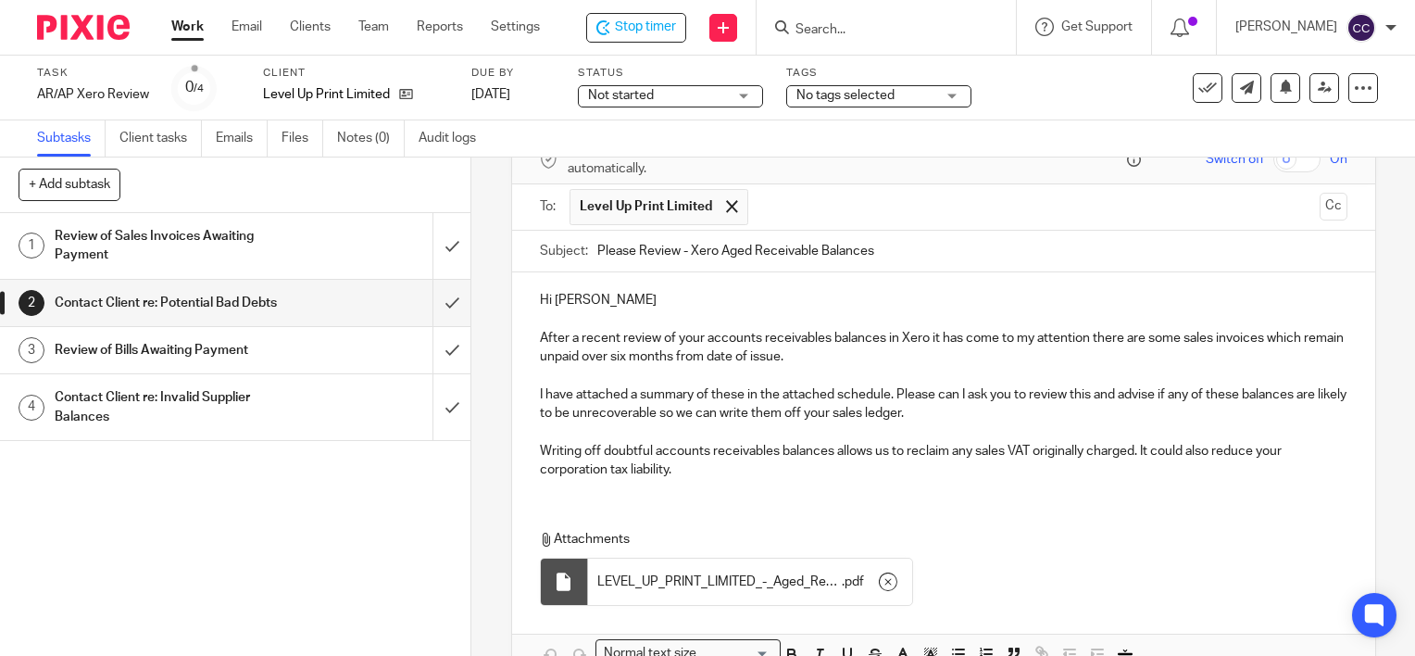
click at [1174, 337] on p "After a recent review of your accounts receivables balances in Xero it has come…" at bounding box center [944, 348] width 808 height 38
click at [1304, 337] on p "After a recent review of your accounts receivables balances in Xero it has come…" at bounding box center [944, 348] width 808 height 38
click at [1226, 338] on p "After a recent review of your accounts receivables balances in Xero it has come…" at bounding box center [944, 348] width 808 height 38
click at [738, 393] on p "I have attached a summary of these in the attached schedule. Please can I ask y…" at bounding box center [944, 404] width 808 height 38
click at [737, 391] on p "I have attached this in the attached schedule. Please can I ask you to review t…" at bounding box center [944, 404] width 808 height 38
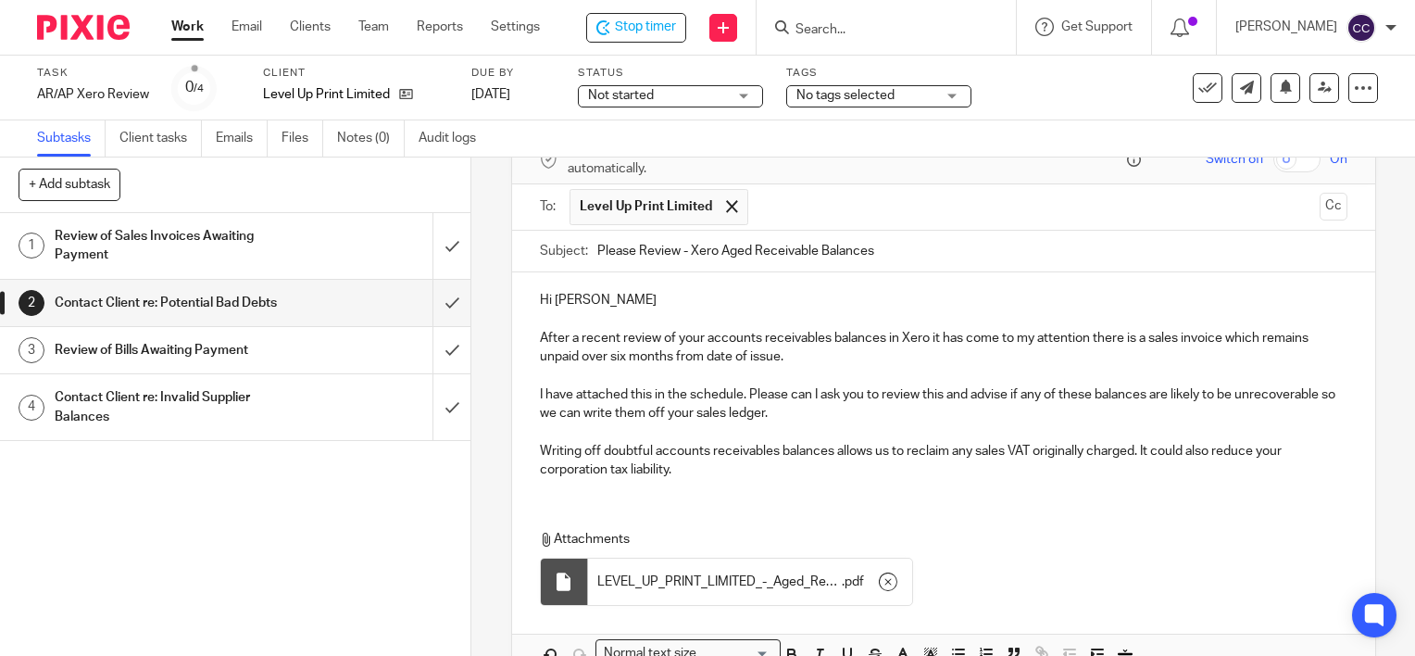
click at [738, 393] on p "I have attached this in the schedule. Please can I ask you to review this and a…" at bounding box center [944, 404] width 808 height 38
click at [1035, 396] on p "I have attached this above. Please can I ask you to review this and advise if a…" at bounding box center [944, 404] width 808 height 38
click at [1041, 396] on p "I have attached this above. Please can I ask you to review this and advise if t…" at bounding box center [944, 404] width 808 height 38
click at [1056, 395] on p "I have attached this above. Please can I ask you to review this and advise if t…" at bounding box center [944, 404] width 808 height 38
click at [561, 411] on p "I have attached this above. Please can I ask you to review this and advise if t…" at bounding box center [944, 404] width 808 height 38
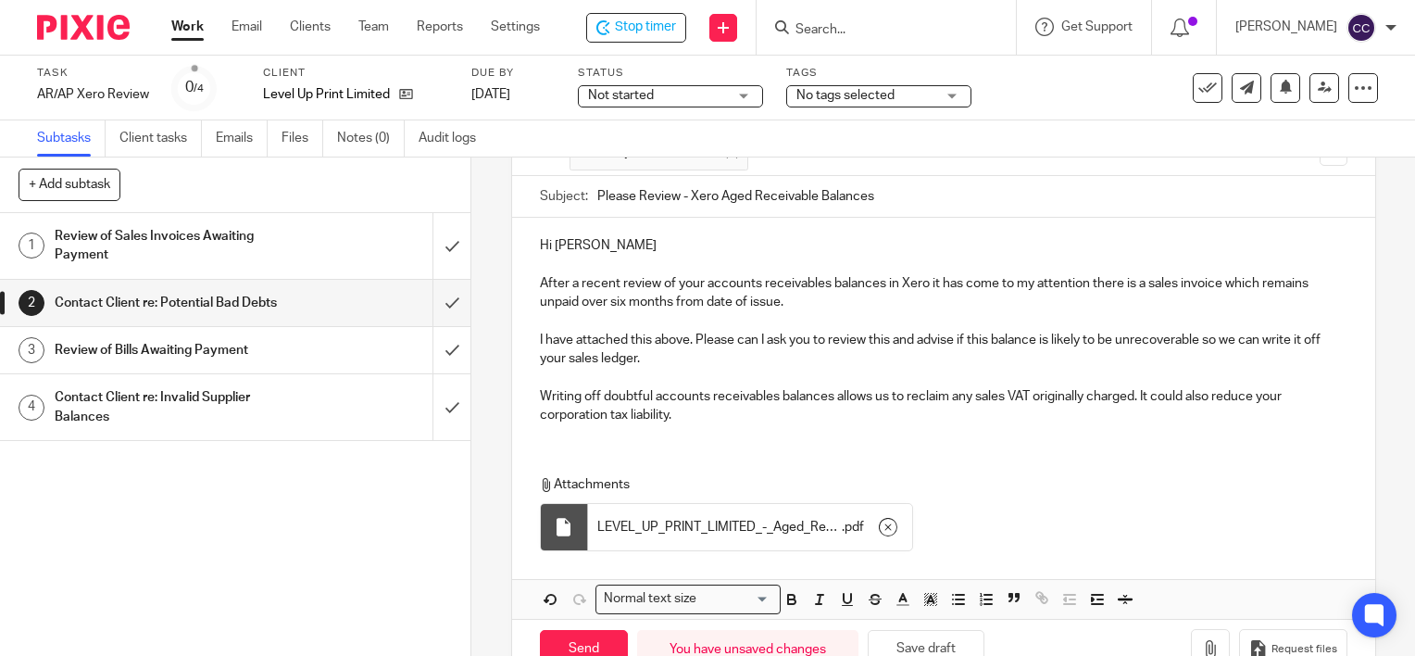
scroll to position [204, 0]
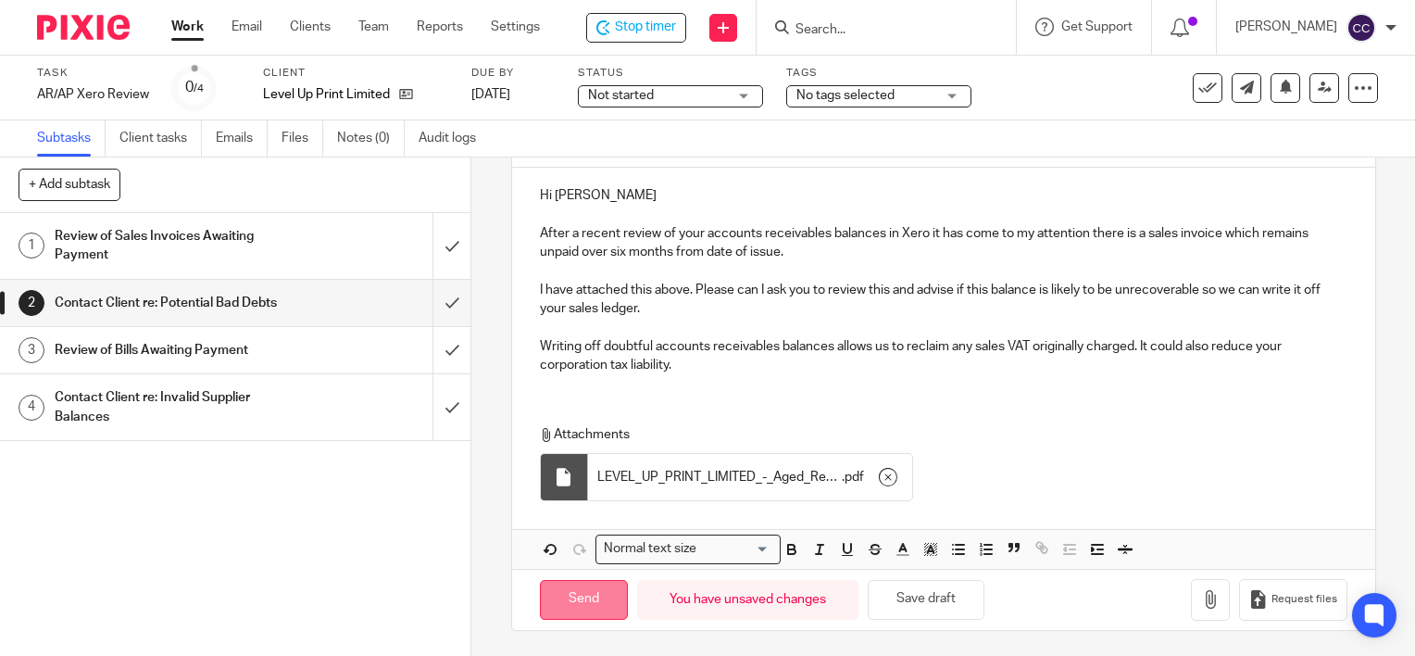
click at [569, 597] on input "Send" at bounding box center [584, 600] width 88 height 40
type input "Sent"
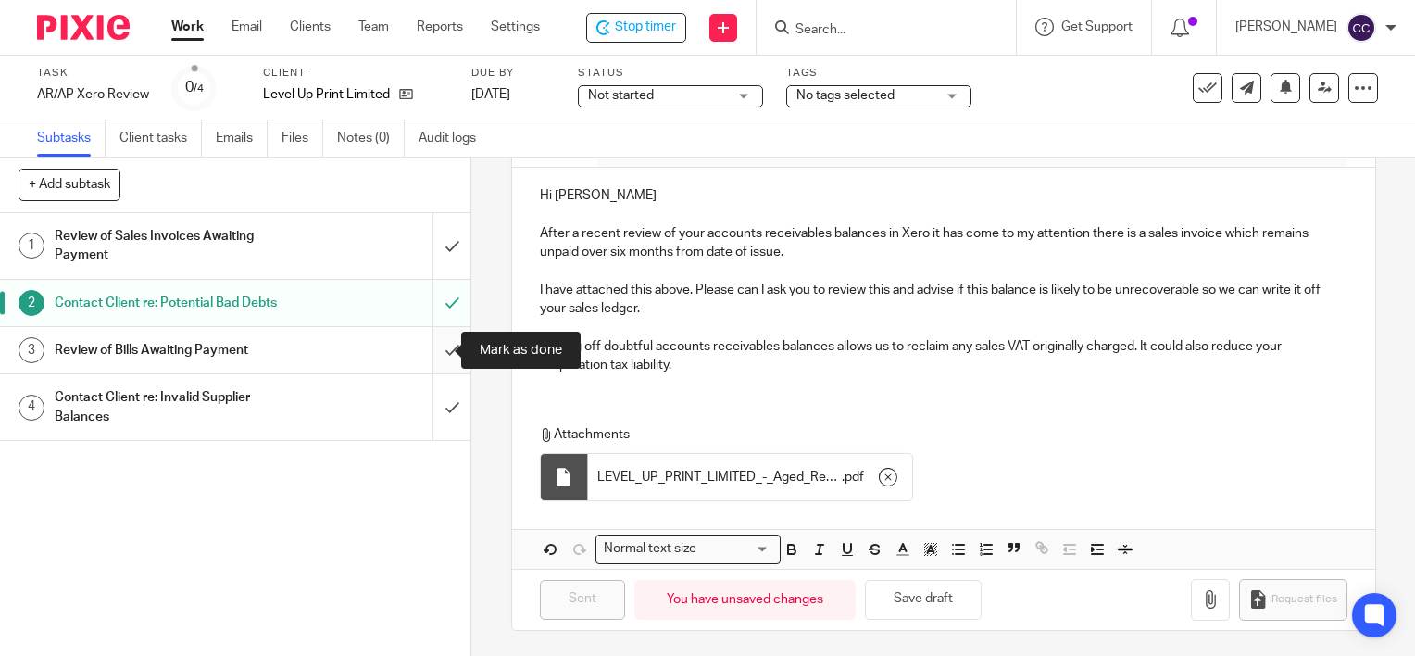
click at [429, 349] on input "submit" at bounding box center [235, 350] width 471 height 46
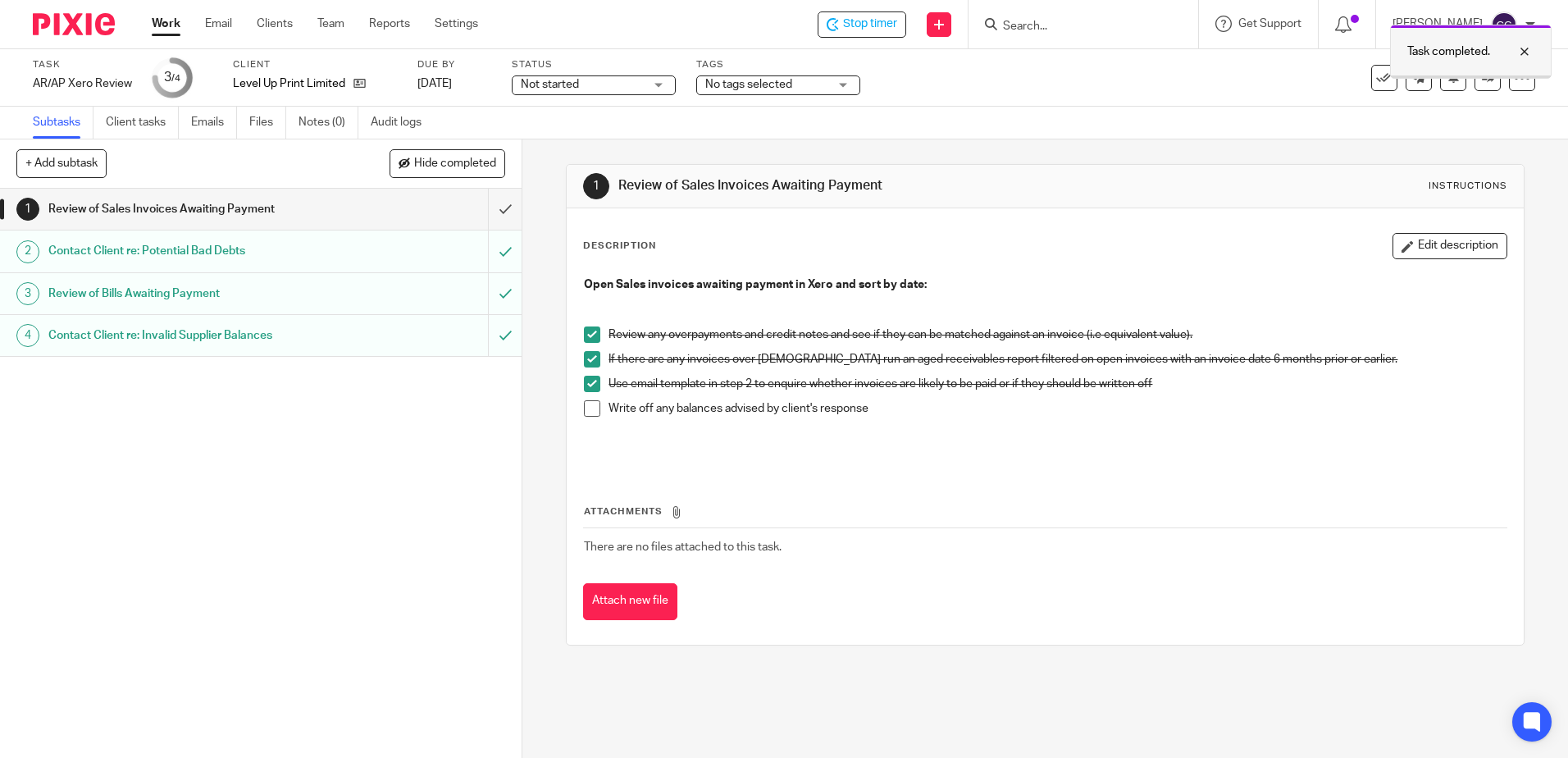
click at [1252, 55] on div at bounding box center [1512, 51] width 44 height 19
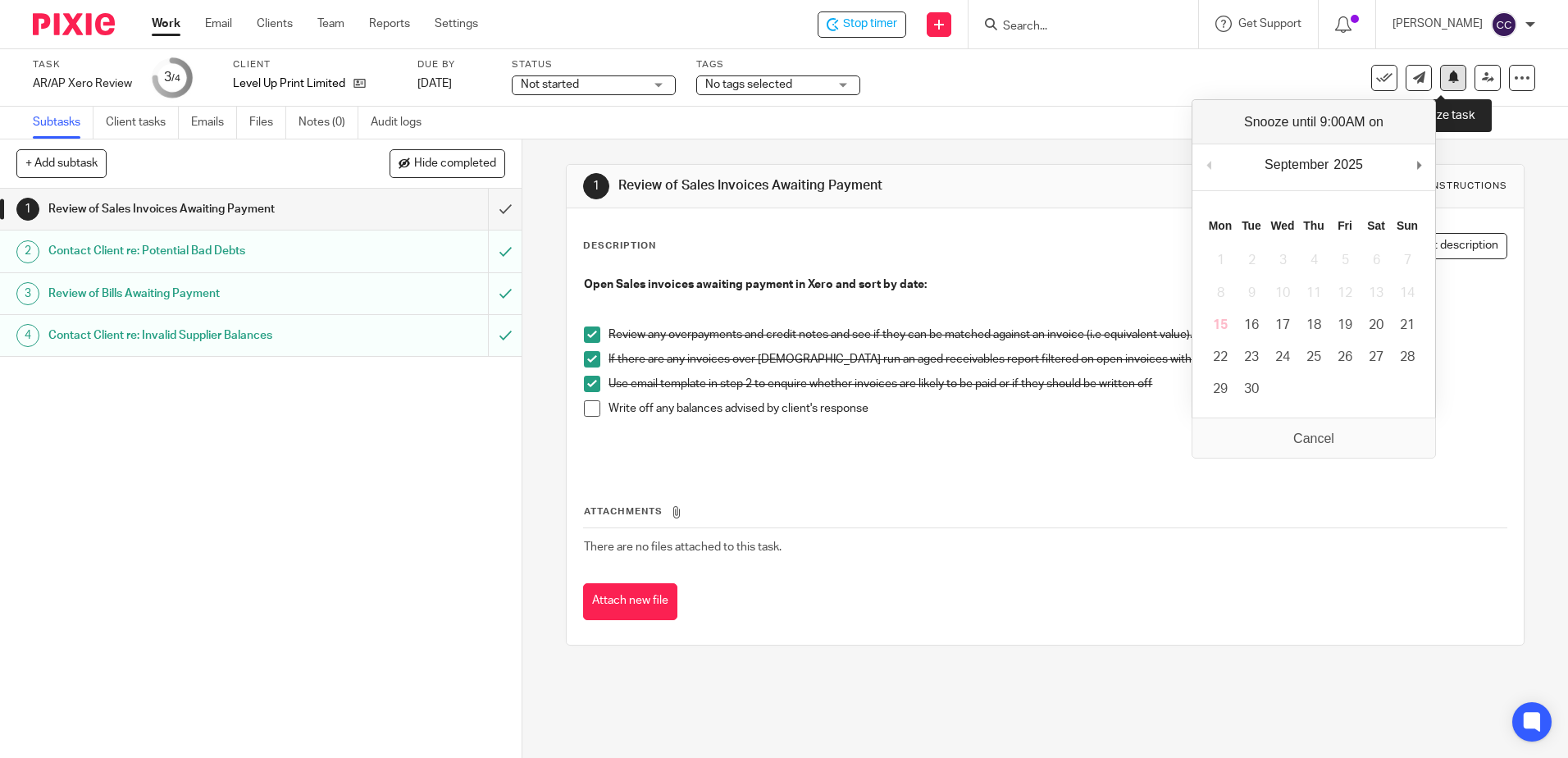
click at [1252, 81] on icon at bounding box center [1454, 77] width 12 height 12
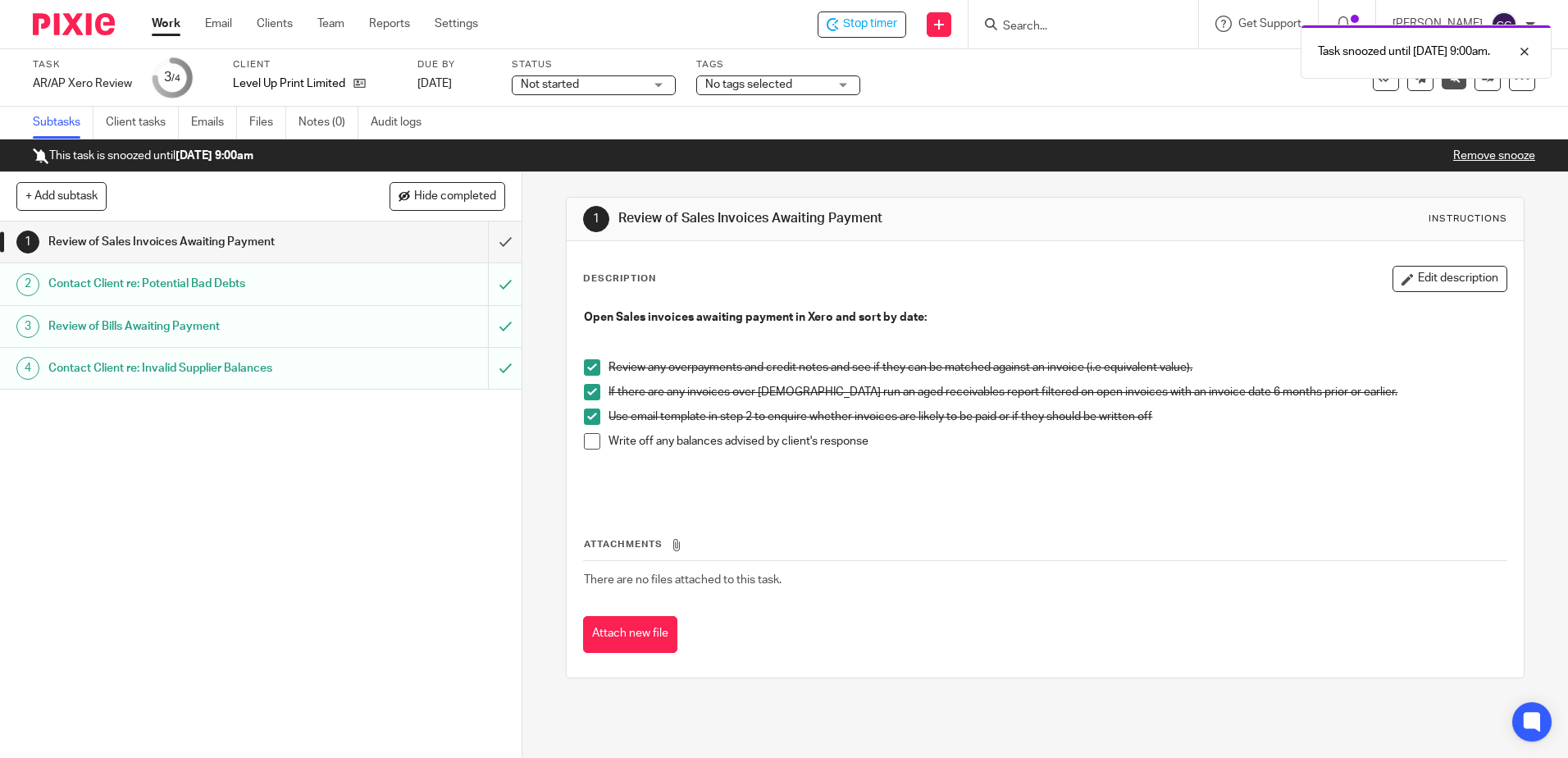
click at [166, 25] on link "Work" at bounding box center [166, 24] width 28 height 17
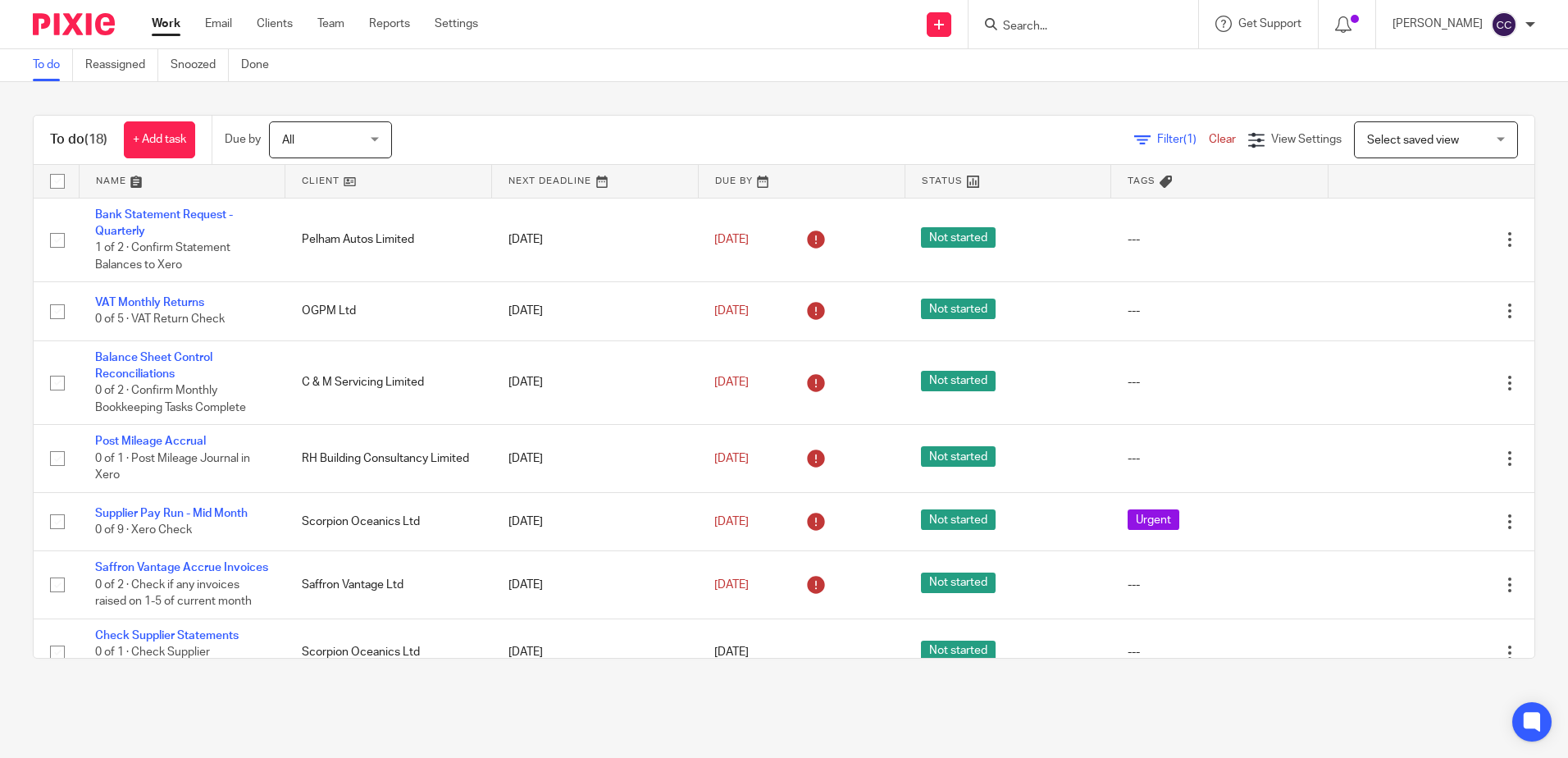
click at [307, 174] on link at bounding box center [388, 181] width 206 height 33
